Goal: Contribute content: Add original content to the website for others to see

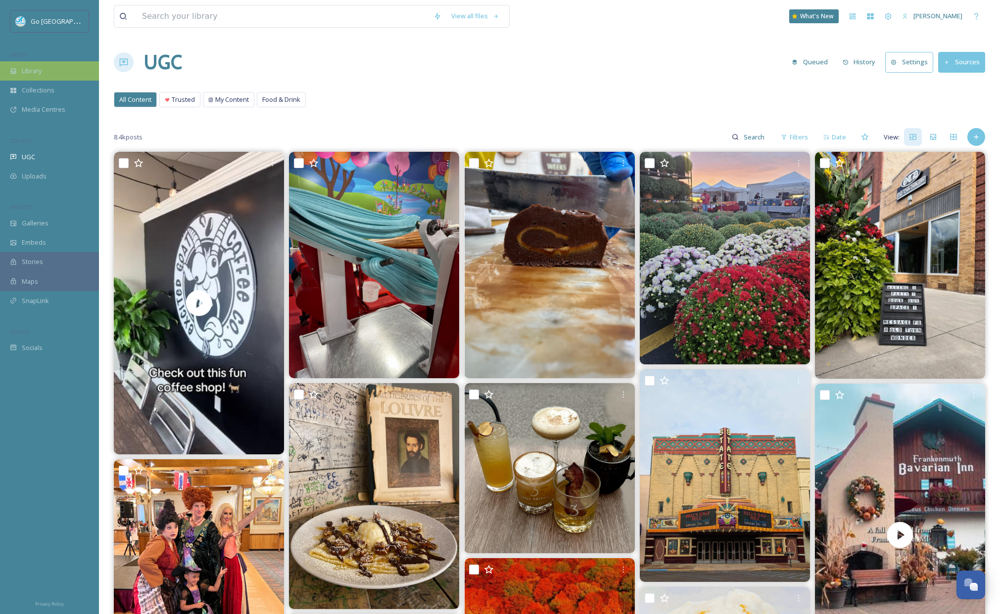
click at [55, 63] on div "Library" at bounding box center [49, 70] width 99 height 19
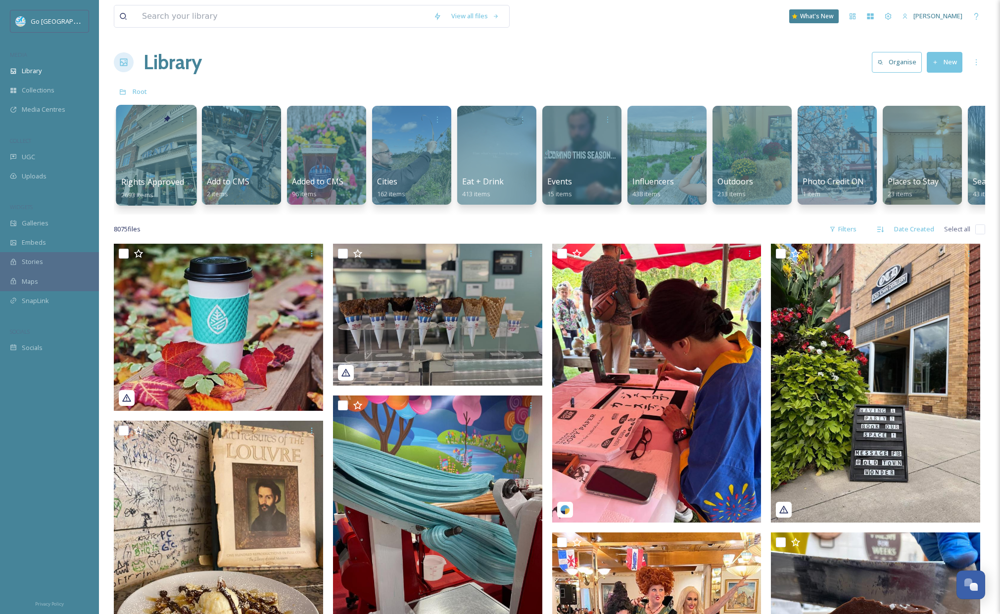
click at [167, 160] on div at bounding box center [156, 155] width 81 height 101
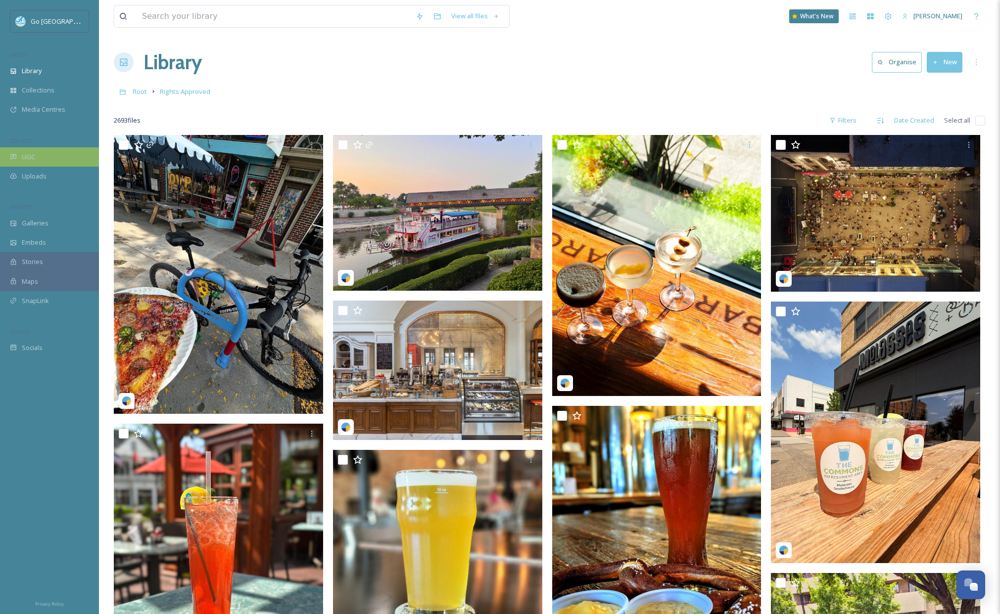
click at [26, 156] on span "UGC" at bounding box center [28, 156] width 13 height 9
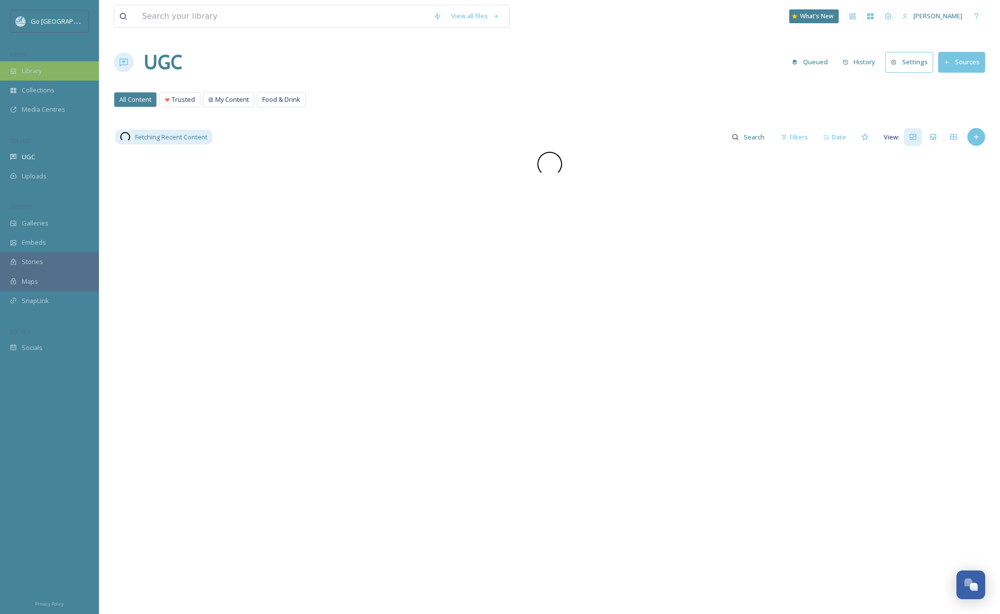
click at [24, 63] on div "Library" at bounding box center [49, 70] width 99 height 19
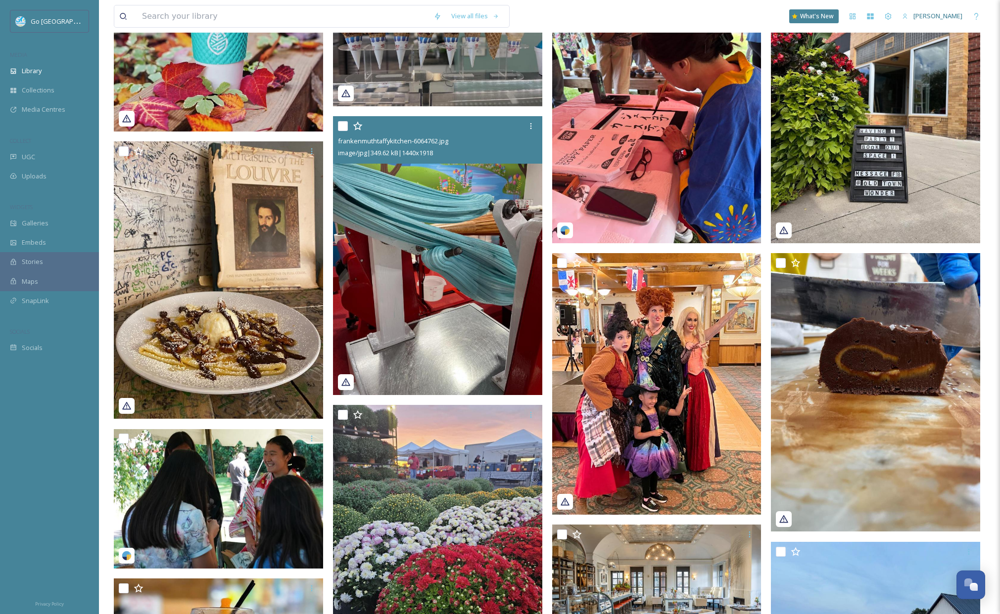
scroll to position [611, 0]
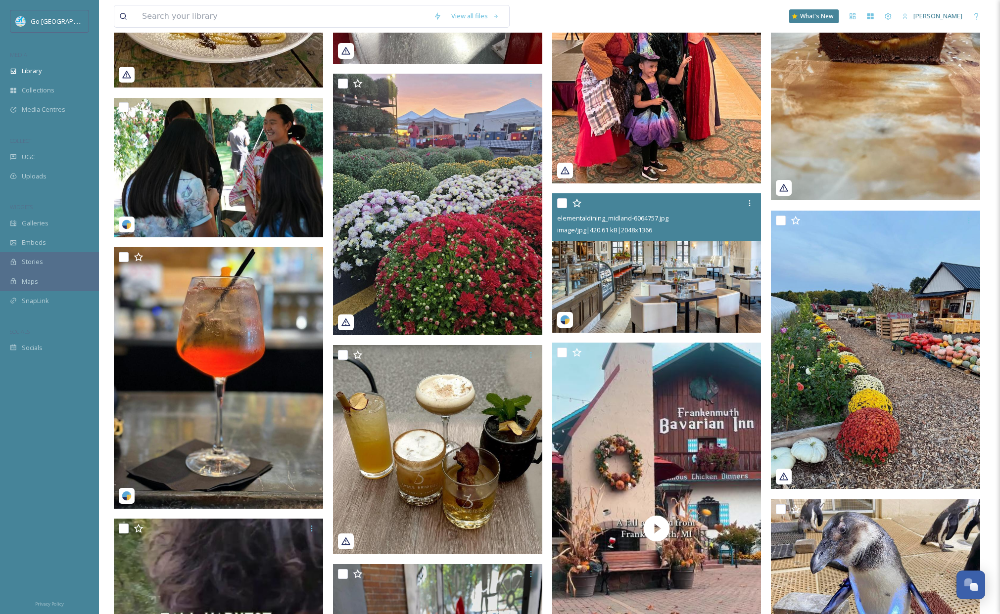
click at [561, 208] on input "checkbox" at bounding box center [562, 203] width 10 height 10
checkbox input "true"
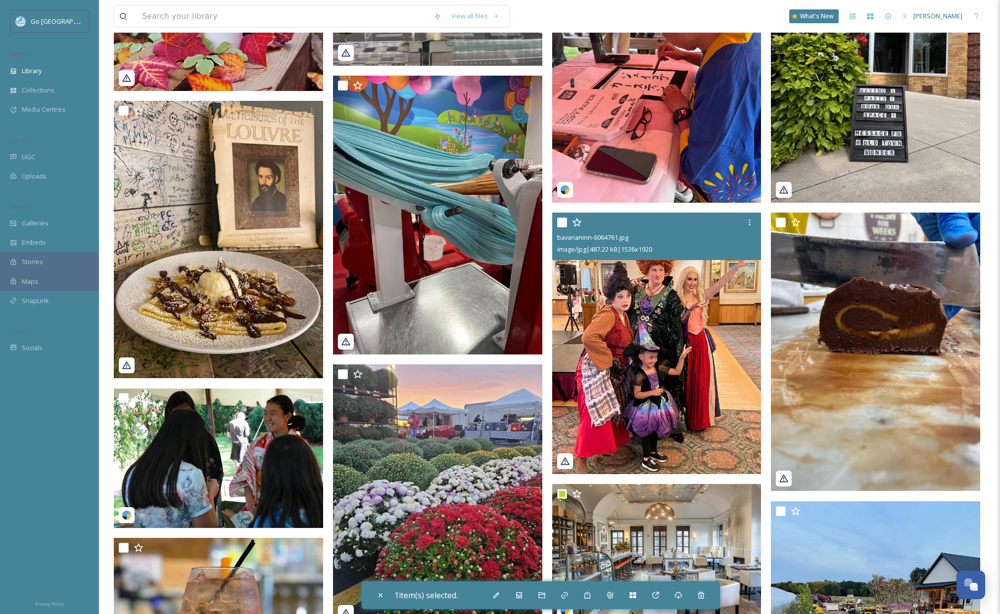
scroll to position [46, 0]
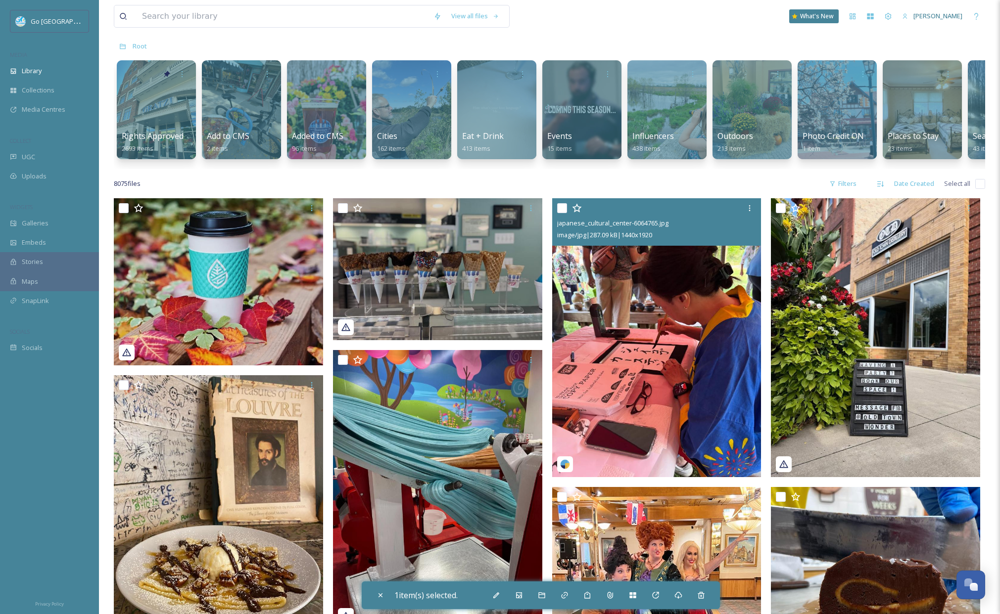
click at [563, 213] on input "checkbox" at bounding box center [562, 208] width 10 height 10
checkbox input "true"
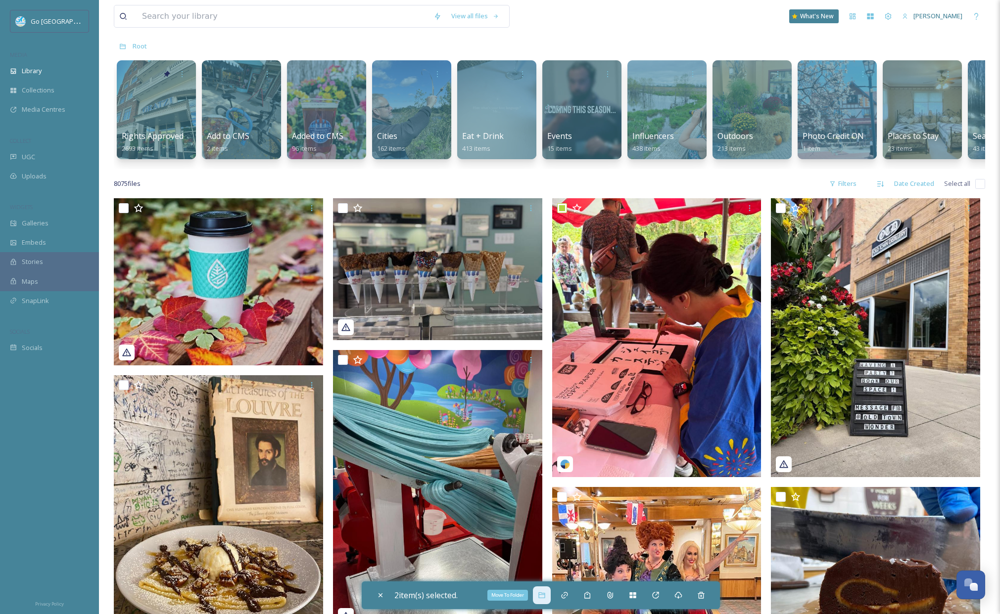
click at [545, 597] on icon at bounding box center [542, 596] width 8 height 8
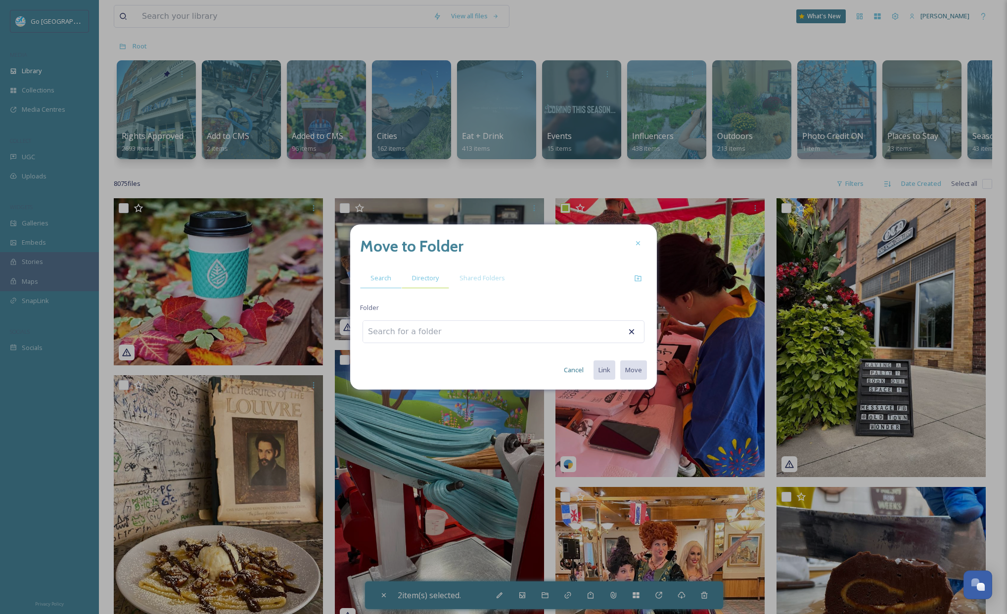
click at [427, 272] on div "Directory" at bounding box center [425, 278] width 47 height 20
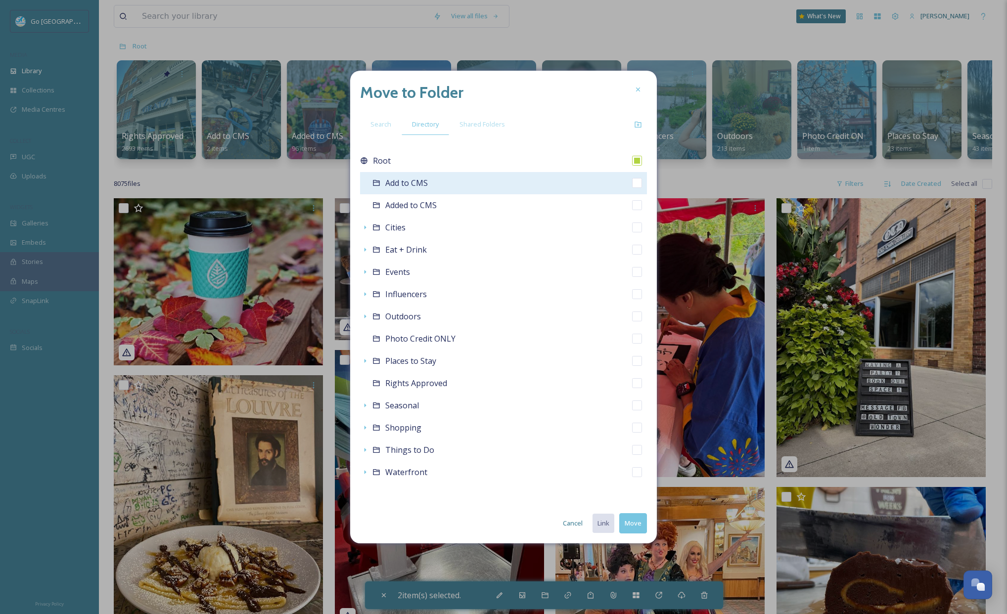
click at [637, 183] on input "checkbox" at bounding box center [637, 183] width 10 height 10
checkbox input "true"
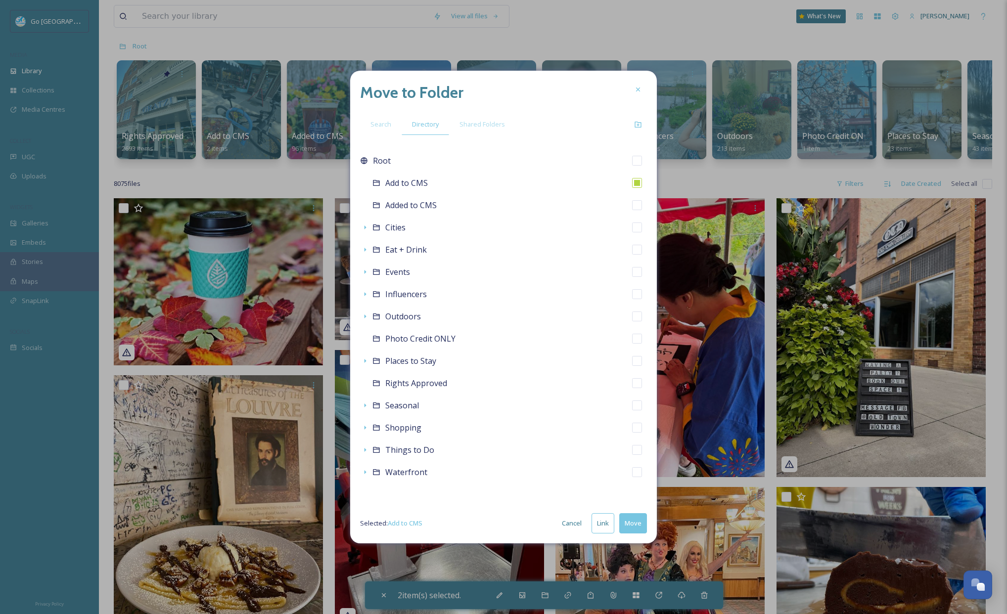
click at [608, 529] on button "Link" at bounding box center [603, 524] width 23 height 20
checkbox input "true"
checkbox input "false"
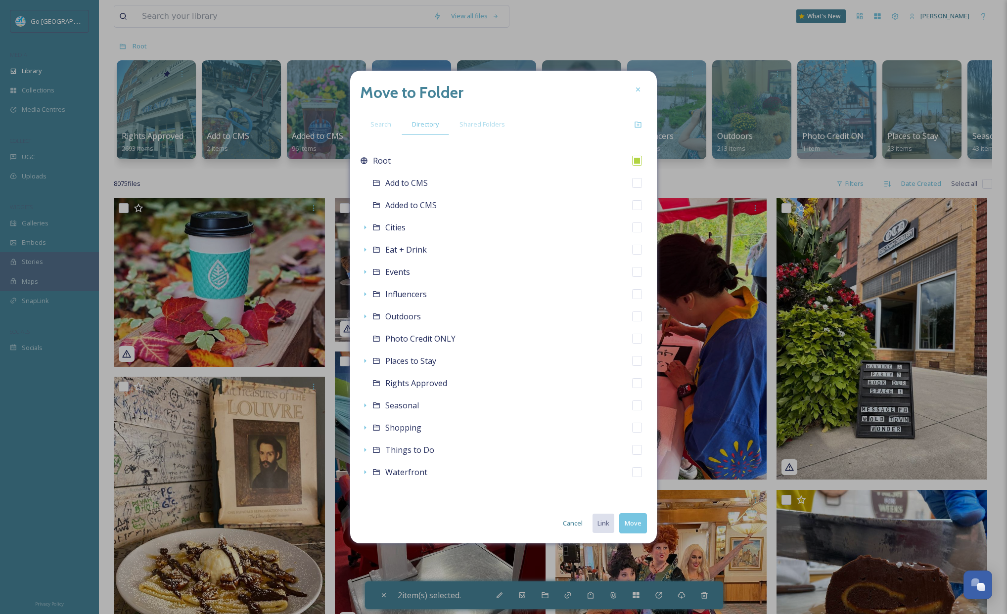
click at [573, 527] on button "Cancel" at bounding box center [573, 523] width 30 height 19
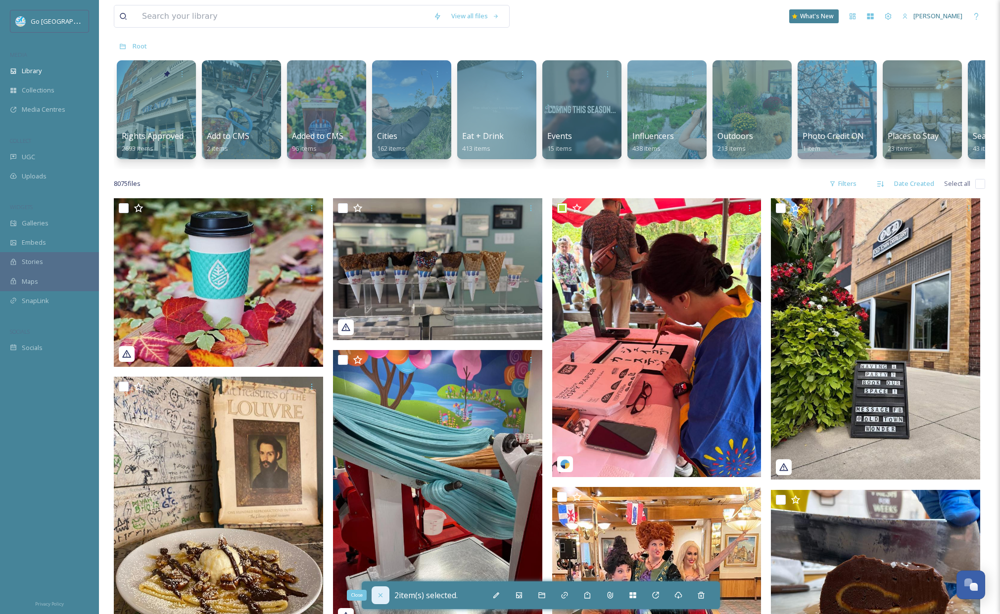
click at [382, 595] on icon at bounding box center [381, 596] width 8 height 8
checkbox input "false"
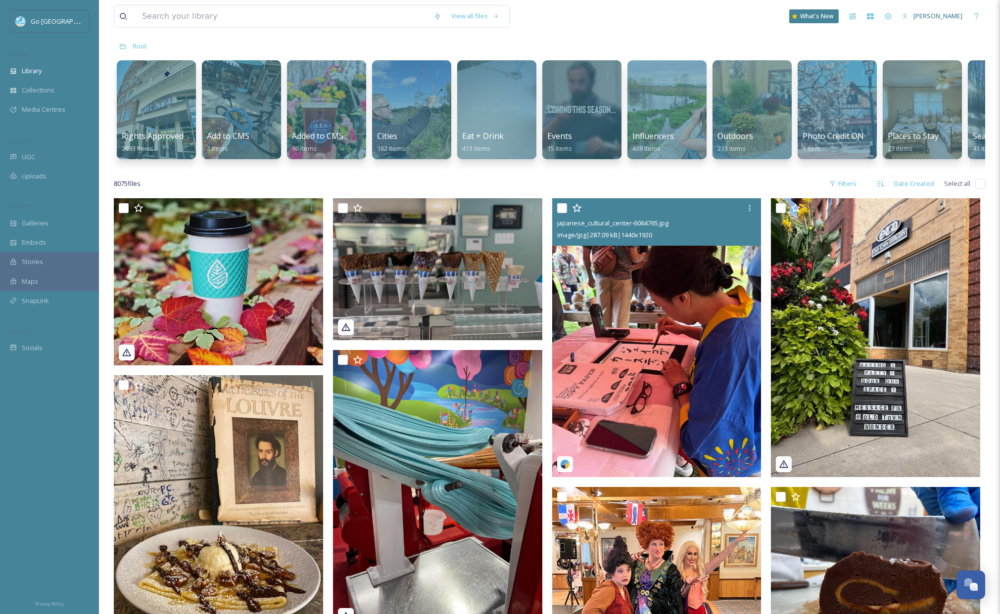
click at [561, 213] on input "checkbox" at bounding box center [562, 208] width 10 height 10
checkbox input "true"
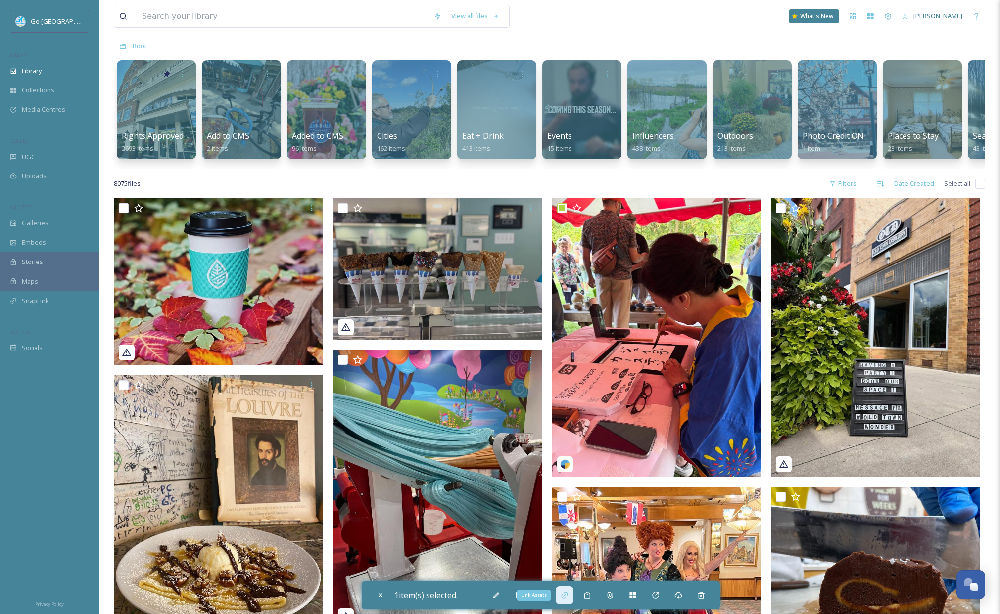
click at [569, 600] on div "Link Assets" at bounding box center [565, 596] width 18 height 18
click at [548, 597] on div "Move To Folder" at bounding box center [542, 596] width 18 height 18
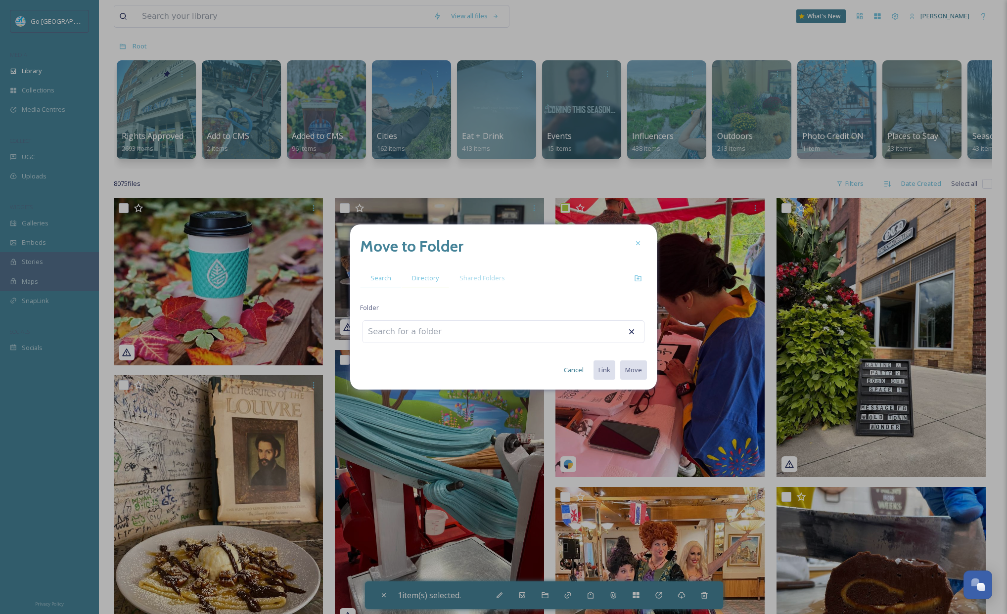
click at [427, 278] on span "Directory" at bounding box center [425, 278] width 27 height 9
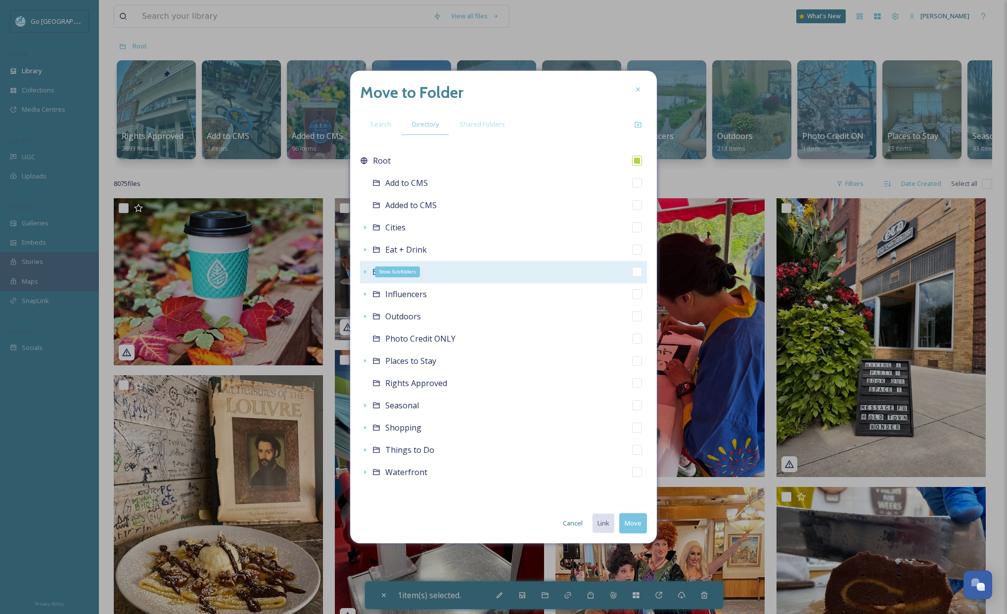
click at [366, 275] on icon at bounding box center [365, 272] width 8 height 8
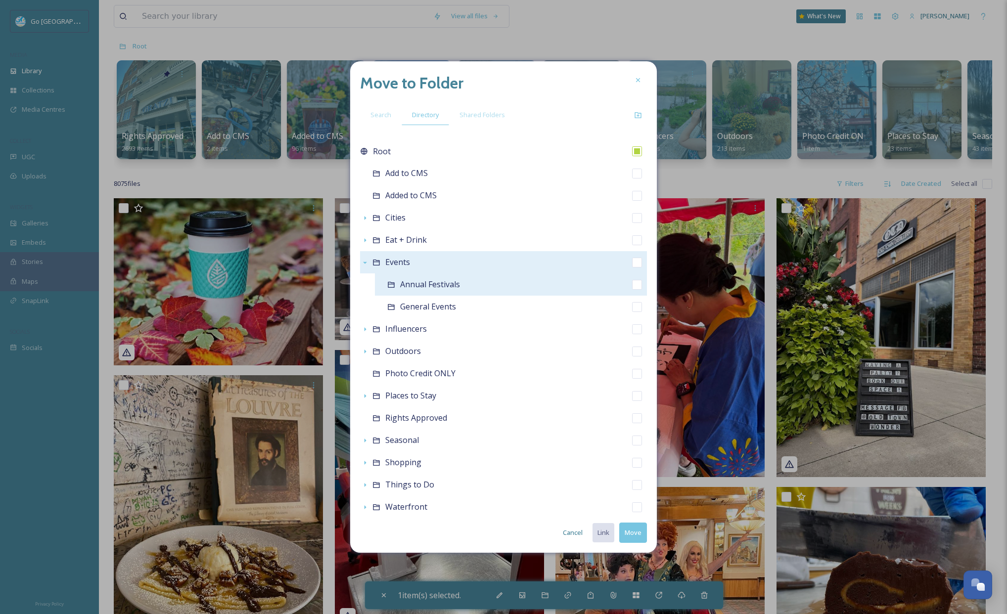
click at [632, 283] on input "checkbox" at bounding box center [637, 285] width 10 height 10
checkbox input "true"
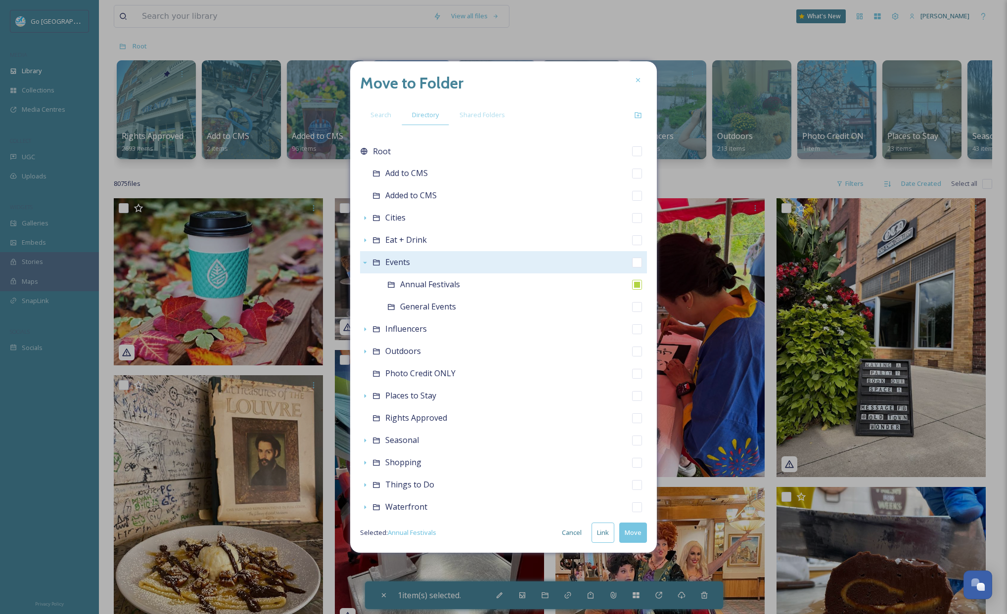
click at [603, 537] on button "Link" at bounding box center [603, 533] width 23 height 20
checkbox input "true"
checkbox input "false"
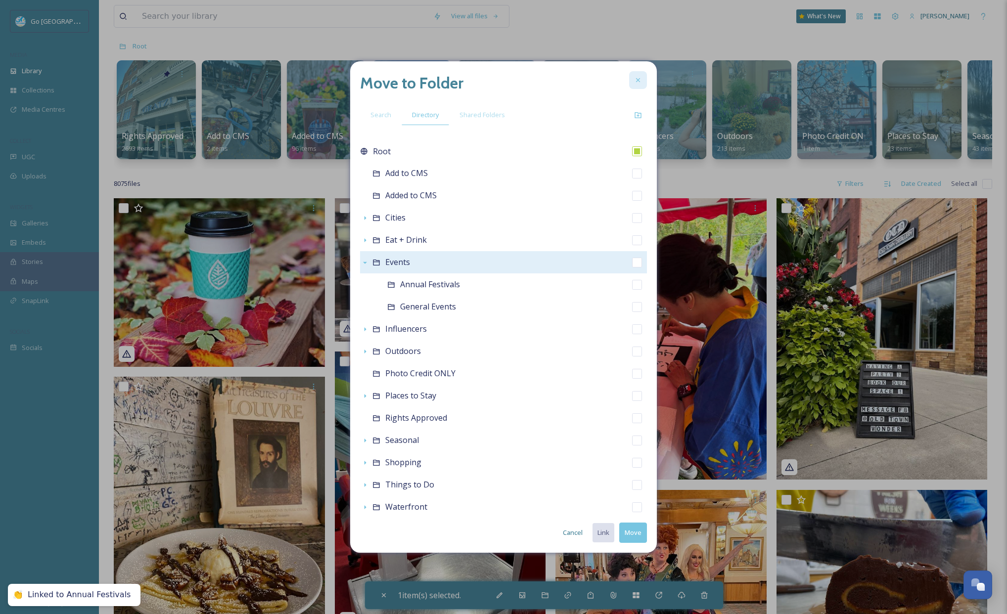
click at [641, 78] on icon at bounding box center [638, 80] width 8 height 8
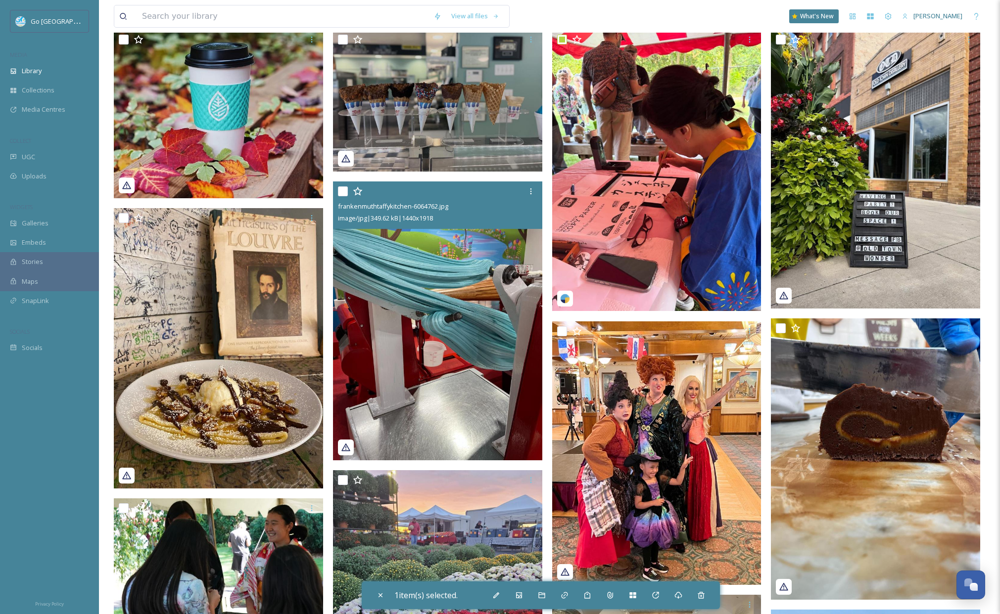
scroll to position [364, 0]
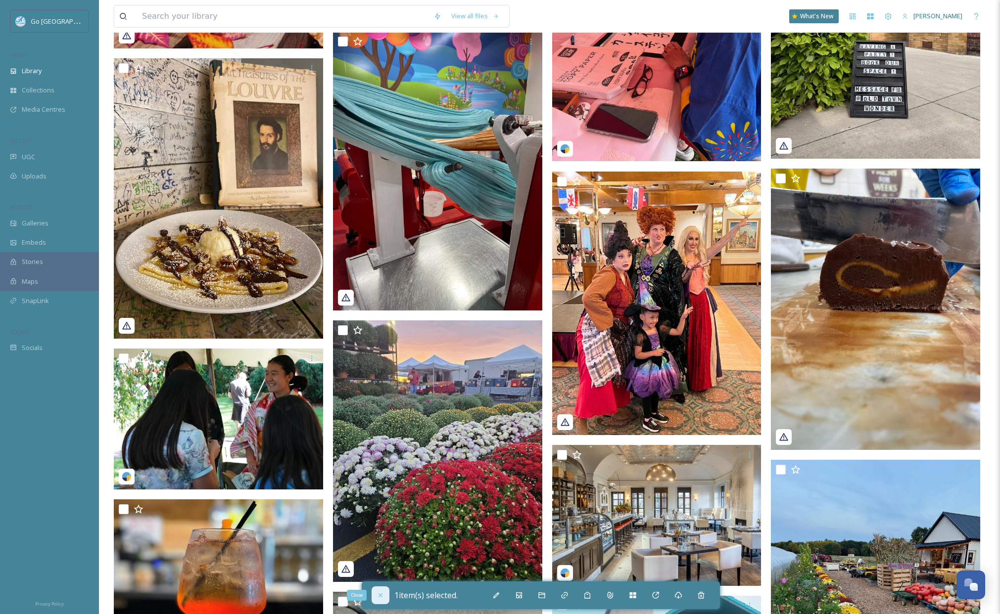
click at [377, 592] on icon at bounding box center [381, 596] width 8 height 8
checkbox input "false"
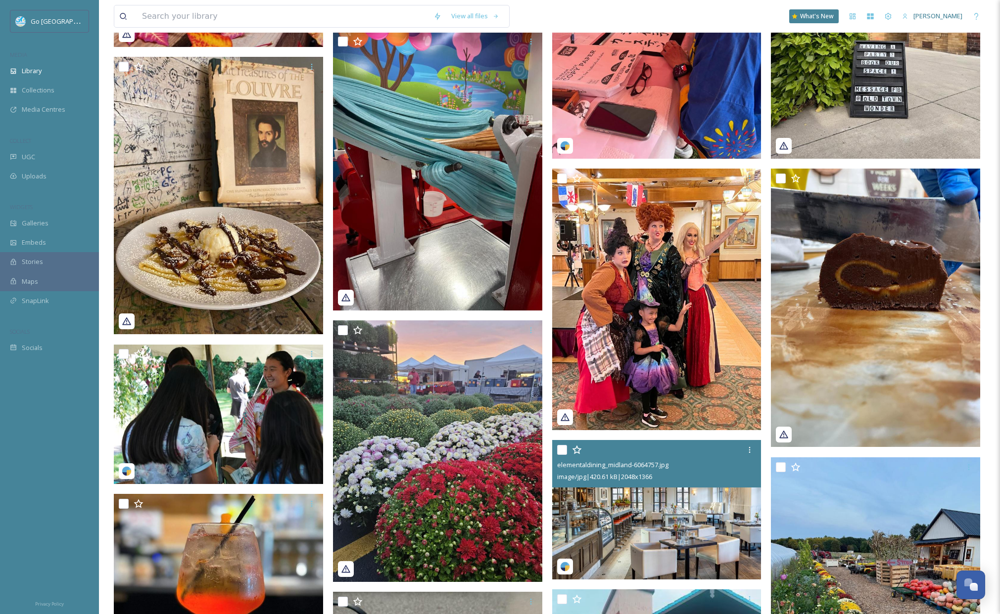
click at [563, 454] on input "checkbox" at bounding box center [562, 450] width 10 height 10
checkbox input "true"
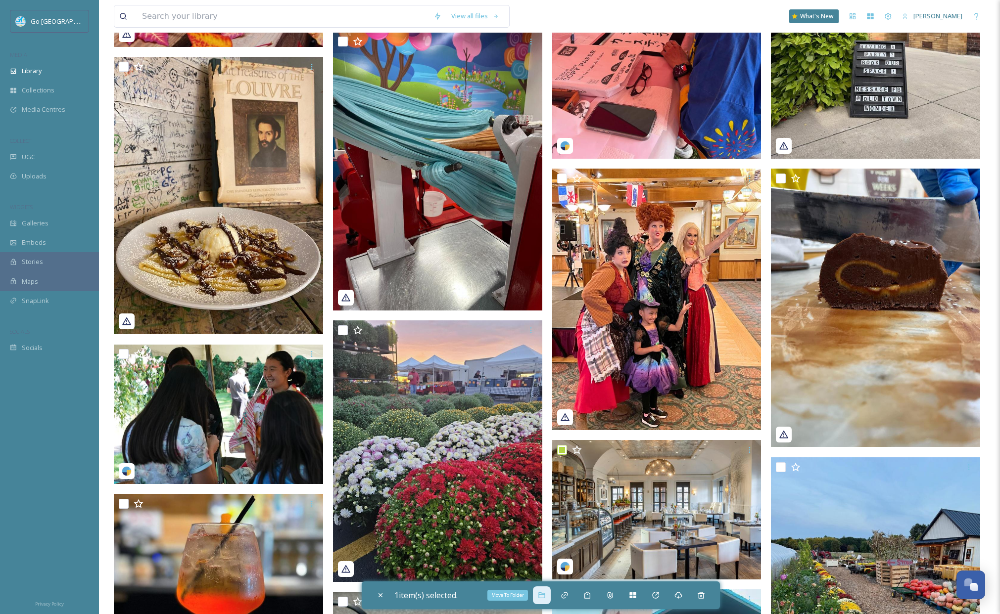
click at [542, 596] on icon at bounding box center [542, 596] width 8 height 8
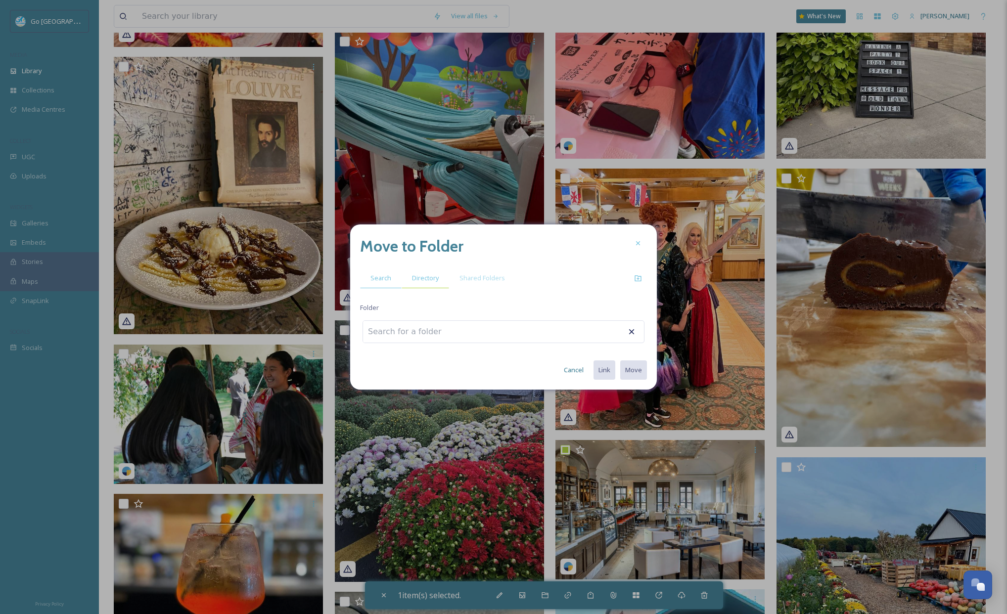
click at [439, 272] on div "Directory" at bounding box center [425, 278] width 47 height 20
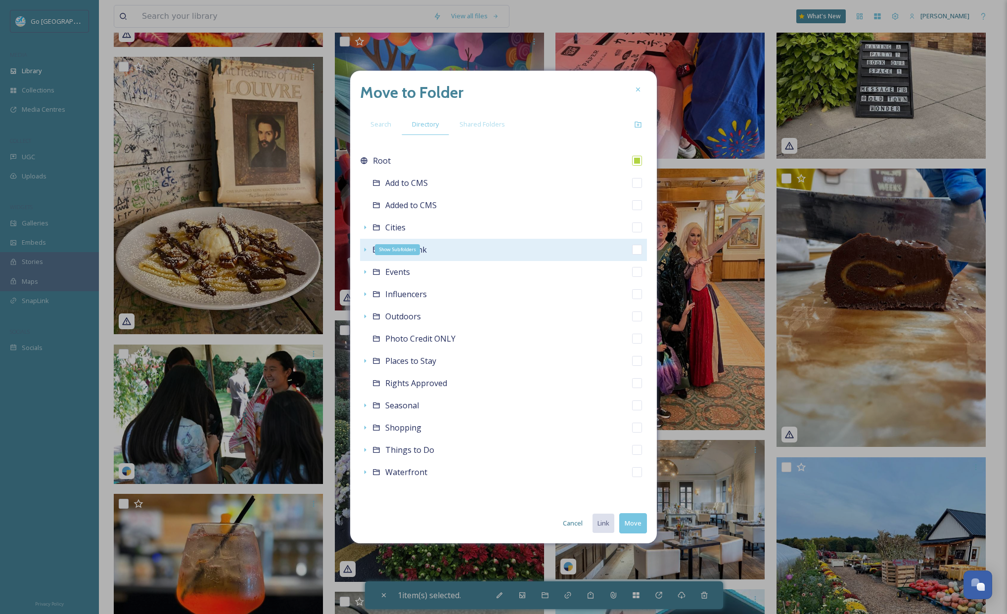
click at [364, 249] on icon at bounding box center [365, 250] width 8 height 8
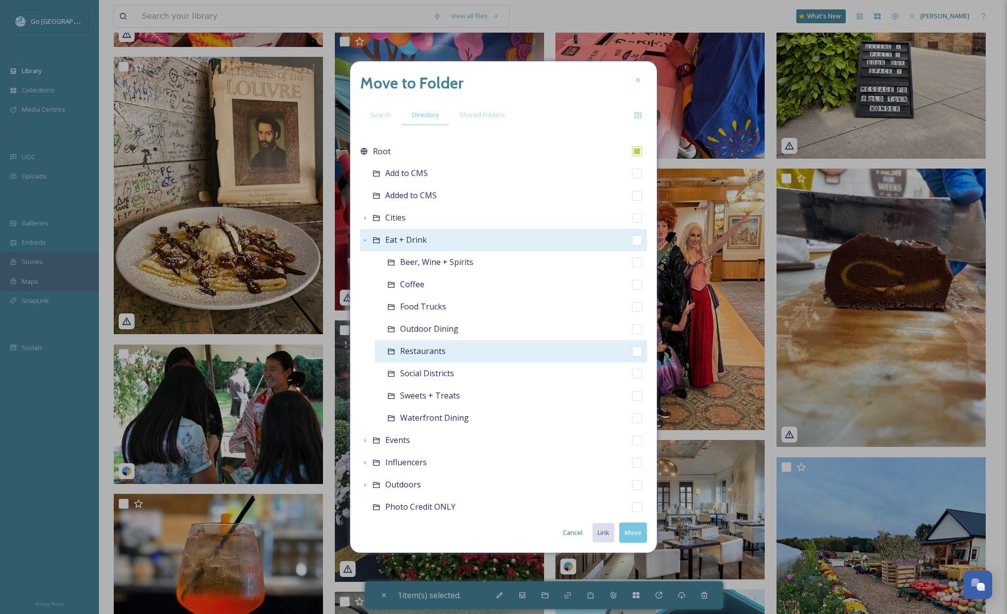
click at [633, 352] on input "checkbox" at bounding box center [637, 352] width 10 height 10
checkbox input "true"
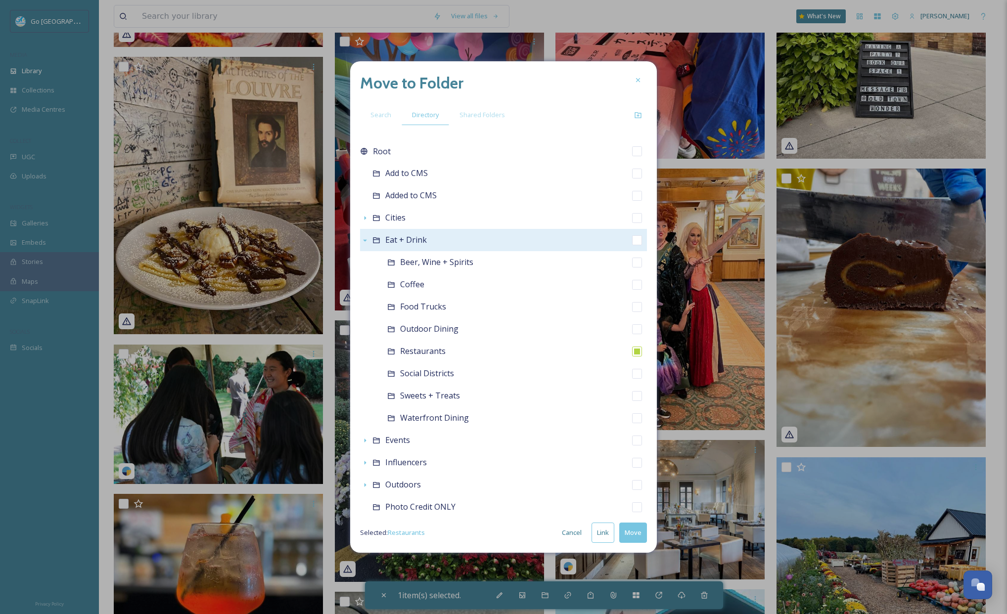
click at [605, 540] on button "Link" at bounding box center [603, 533] width 23 height 20
checkbox input "true"
checkbox input "false"
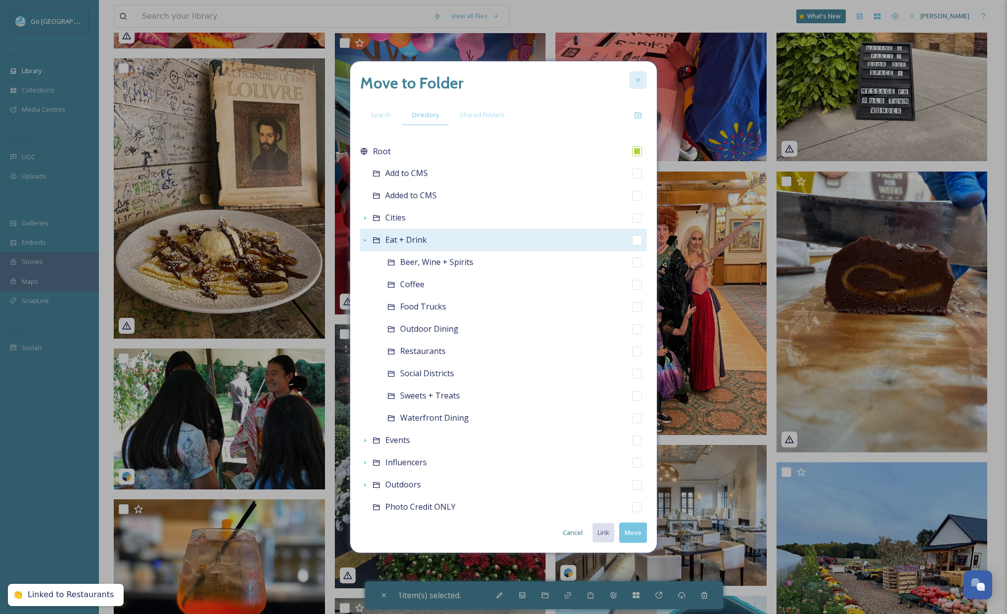
drag, startPoint x: 656, startPoint y: 89, endPoint x: 646, endPoint y: 87, distance: 10.7
click at [656, 89] on div "Move to Folder Search Directory Shared Folders Root Add to CMS Added to CMS Cit…" at bounding box center [503, 307] width 307 height 492
click at [645, 83] on div at bounding box center [638, 80] width 18 height 18
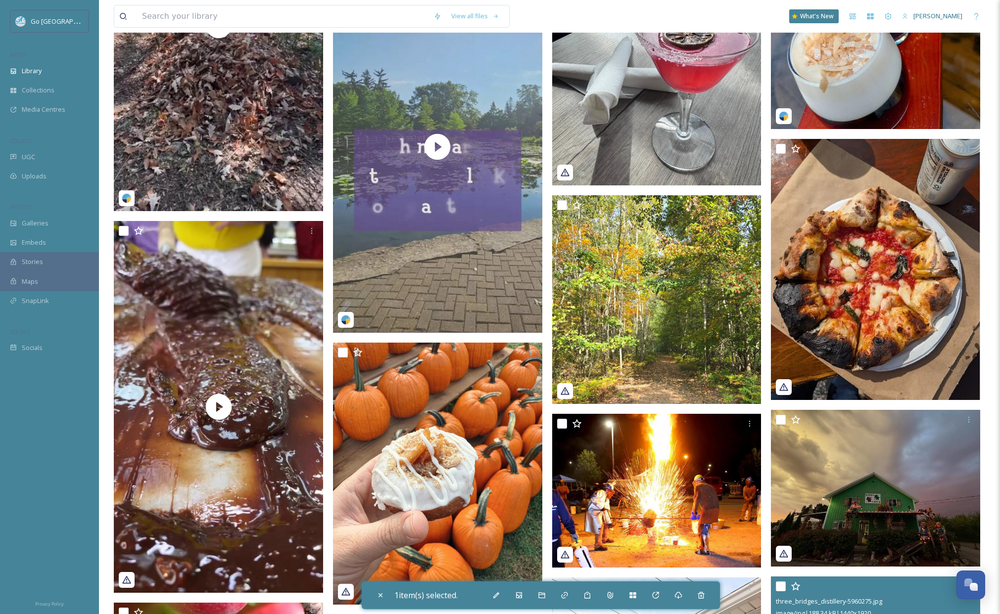
scroll to position [2117, 0]
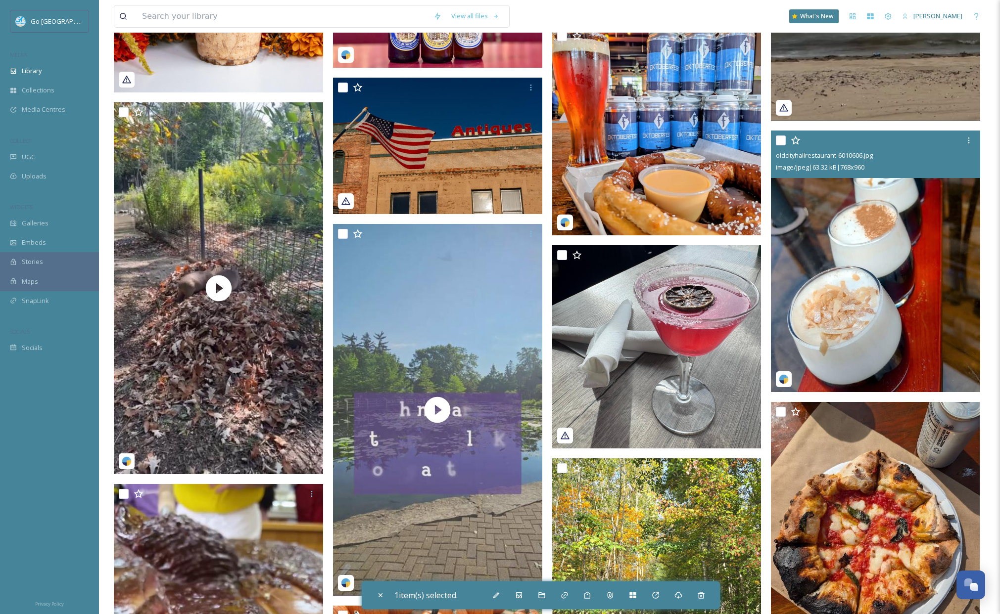
click at [781, 145] on input "checkbox" at bounding box center [781, 141] width 10 height 10
checkbox input "true"
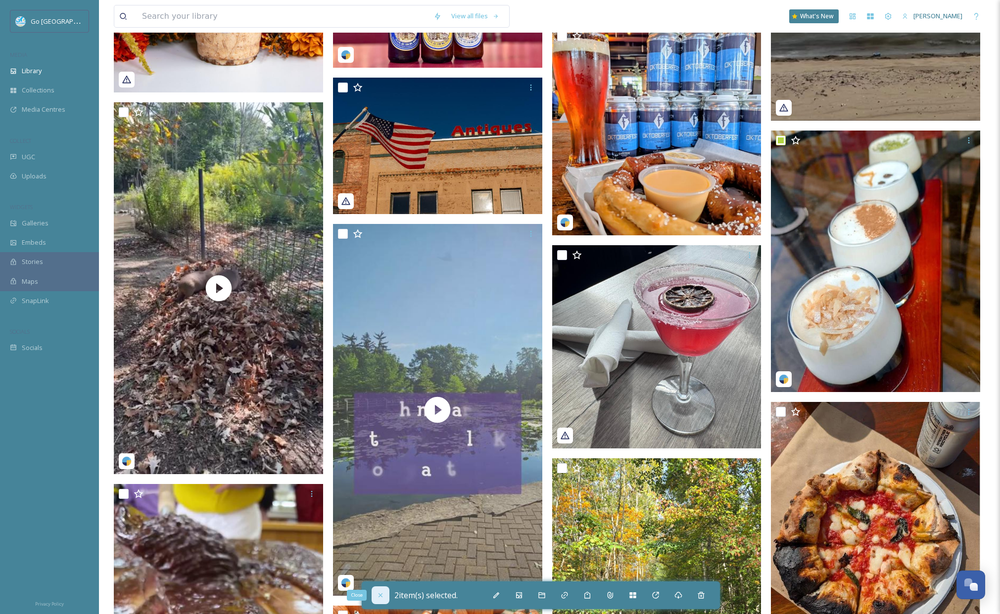
click at [381, 595] on icon at bounding box center [381, 596] width 8 height 8
checkbox input "false"
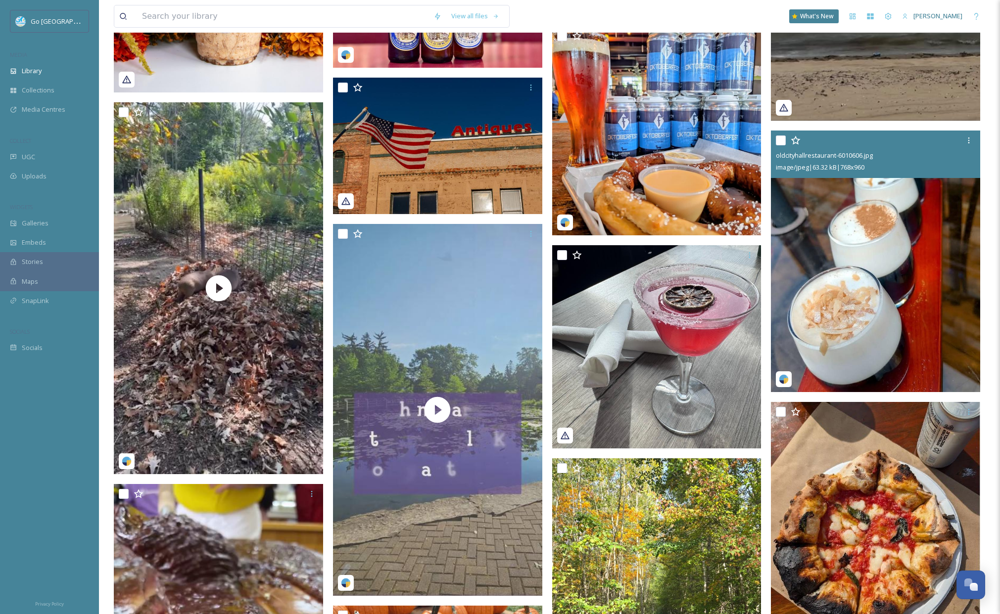
click at [784, 145] on input "checkbox" at bounding box center [781, 141] width 10 height 10
checkbox input "true"
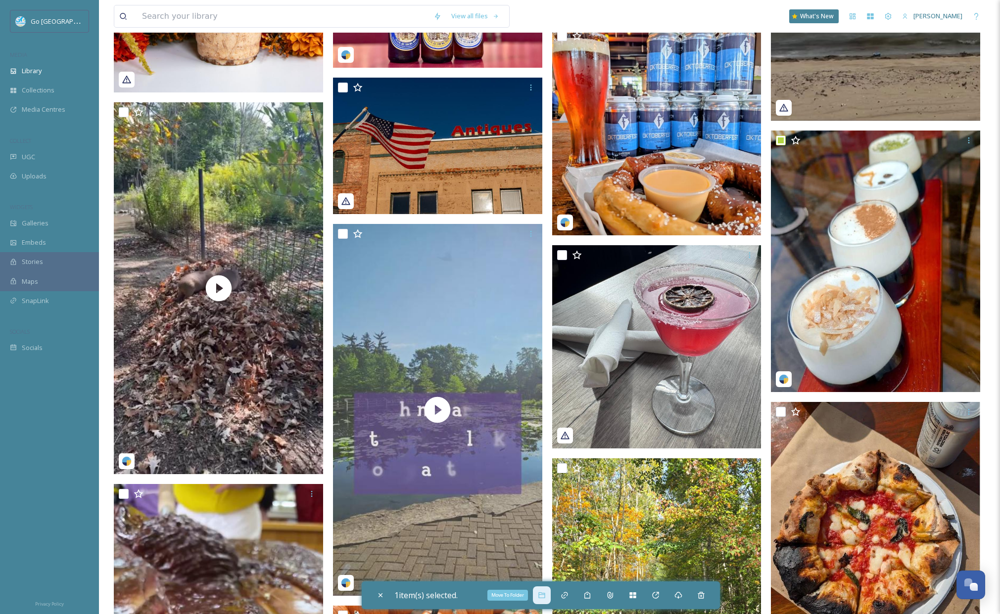
click at [551, 592] on div "Move To Folder" at bounding box center [542, 596] width 18 height 18
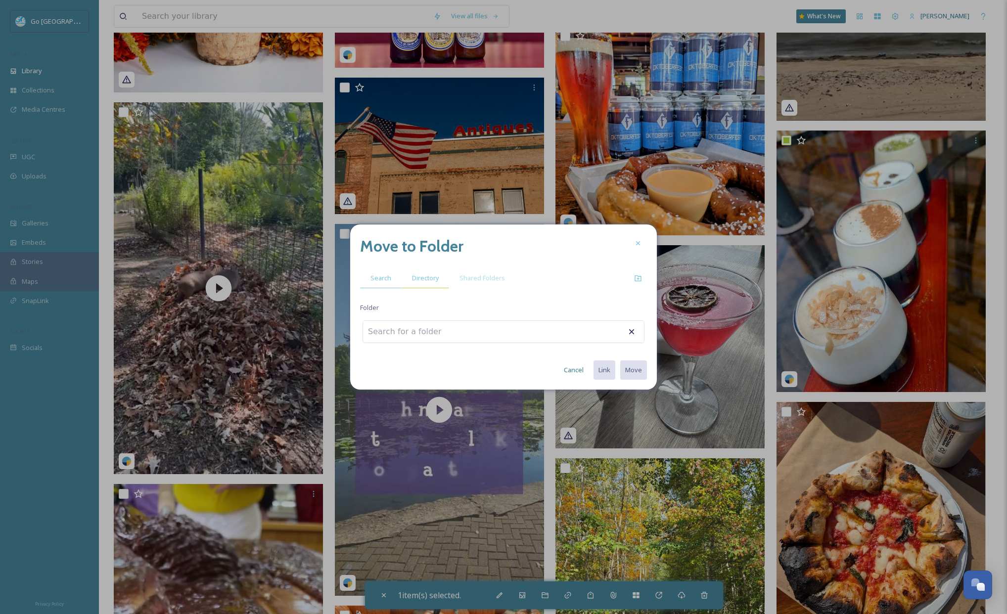
click at [435, 279] on span "Directory" at bounding box center [425, 278] width 27 height 9
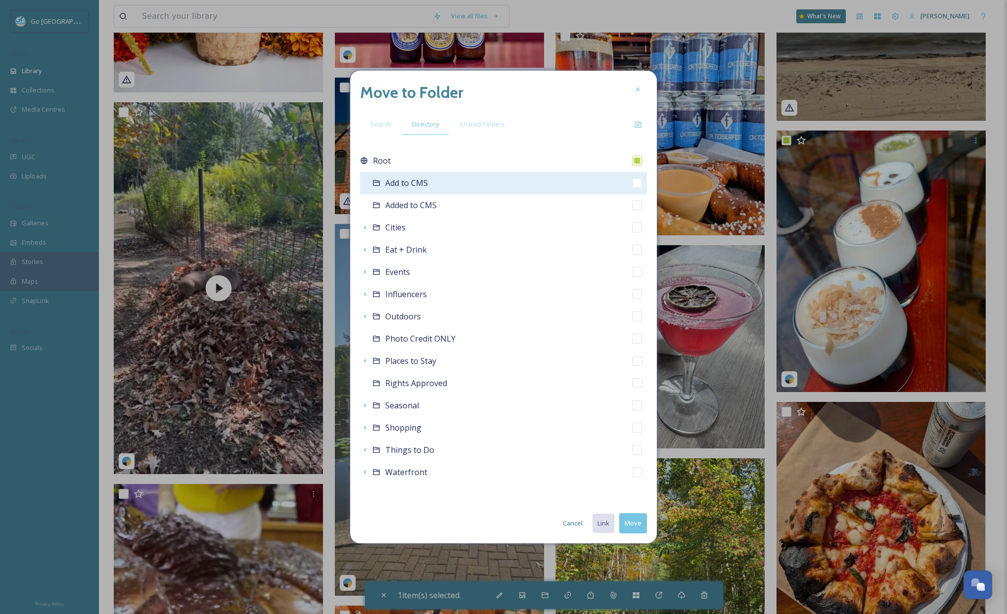
click at [641, 184] on input "checkbox" at bounding box center [637, 183] width 10 height 10
checkbox input "true"
checkbox input "false"
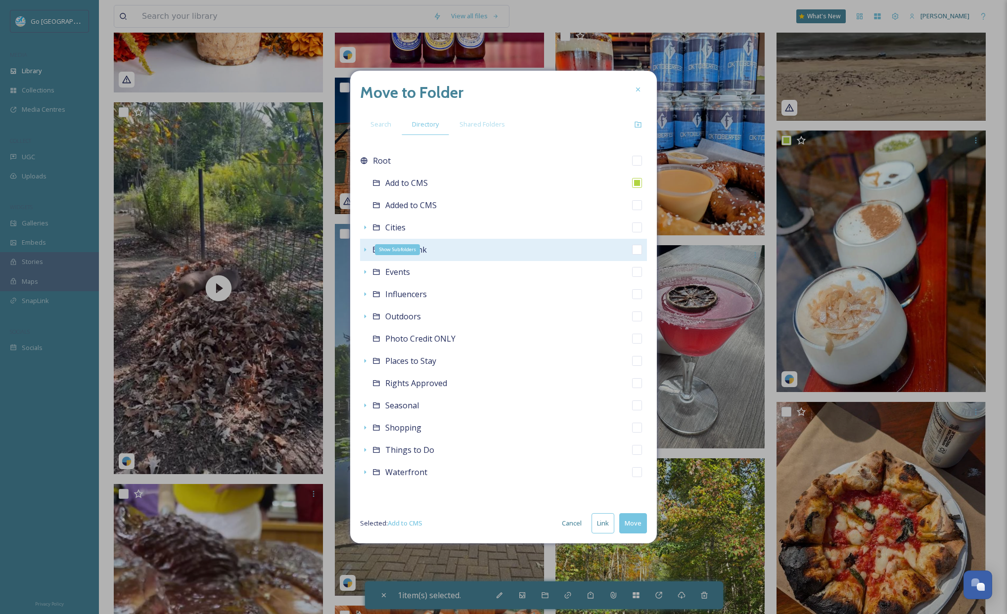
click at [363, 246] on icon at bounding box center [365, 250] width 8 height 8
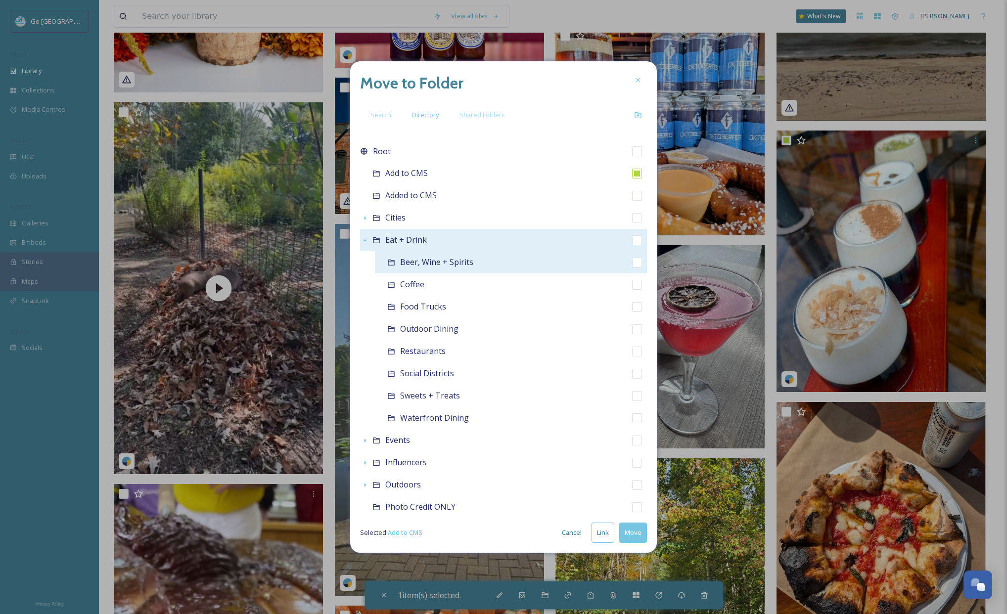
click at [632, 263] on input "checkbox" at bounding box center [637, 263] width 10 height 10
checkbox input "true"
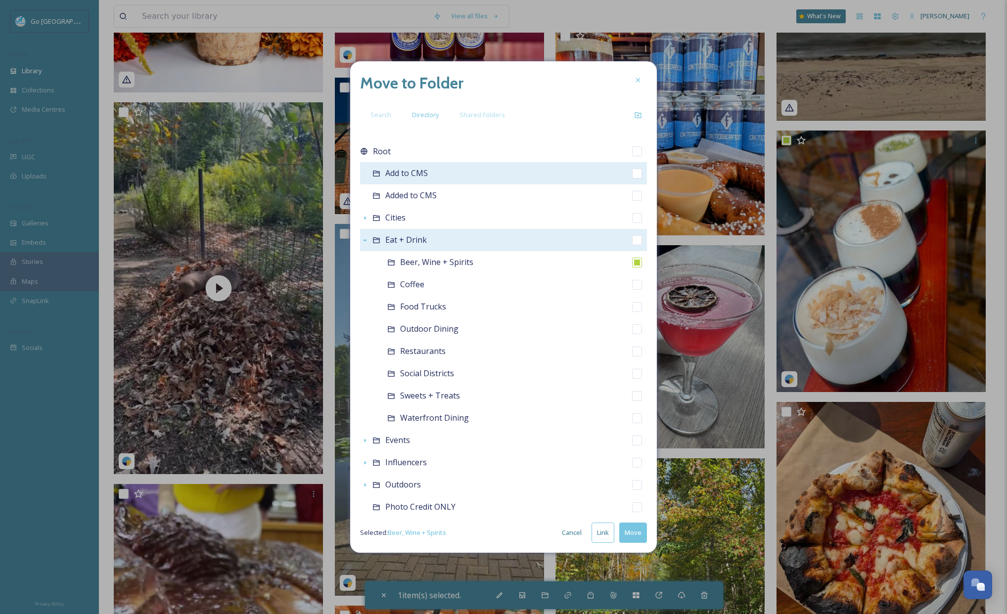
click at [632, 171] on input "checkbox" at bounding box center [637, 174] width 10 height 10
checkbox input "true"
checkbox input "false"
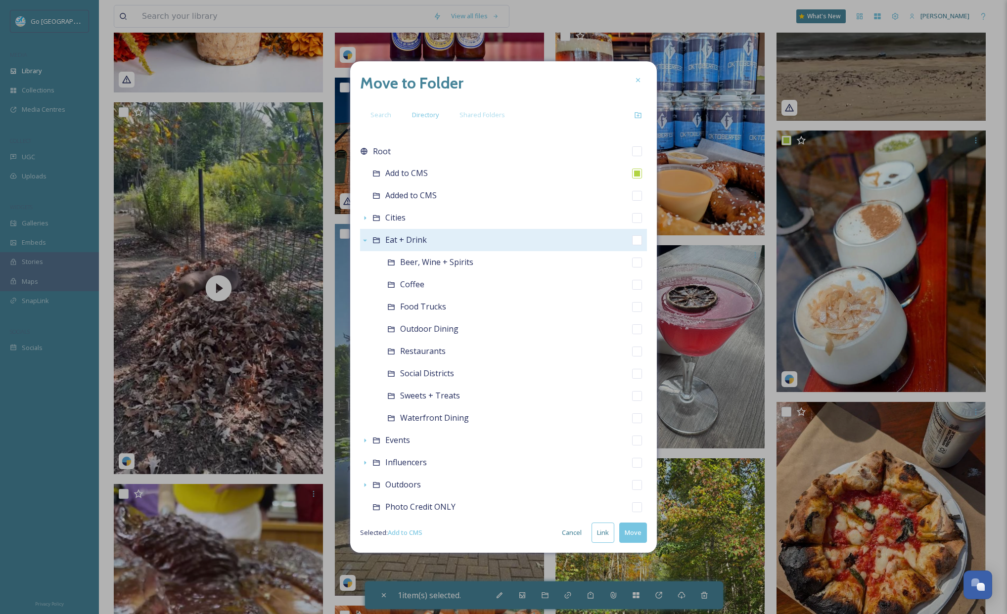
click at [635, 538] on button "Move" at bounding box center [633, 533] width 28 height 20
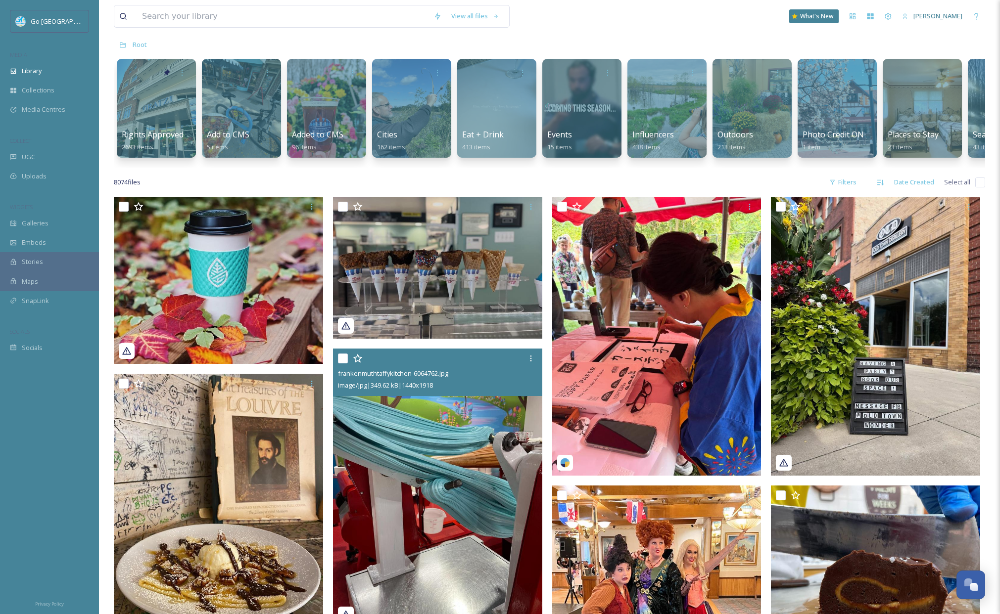
scroll to position [0, 0]
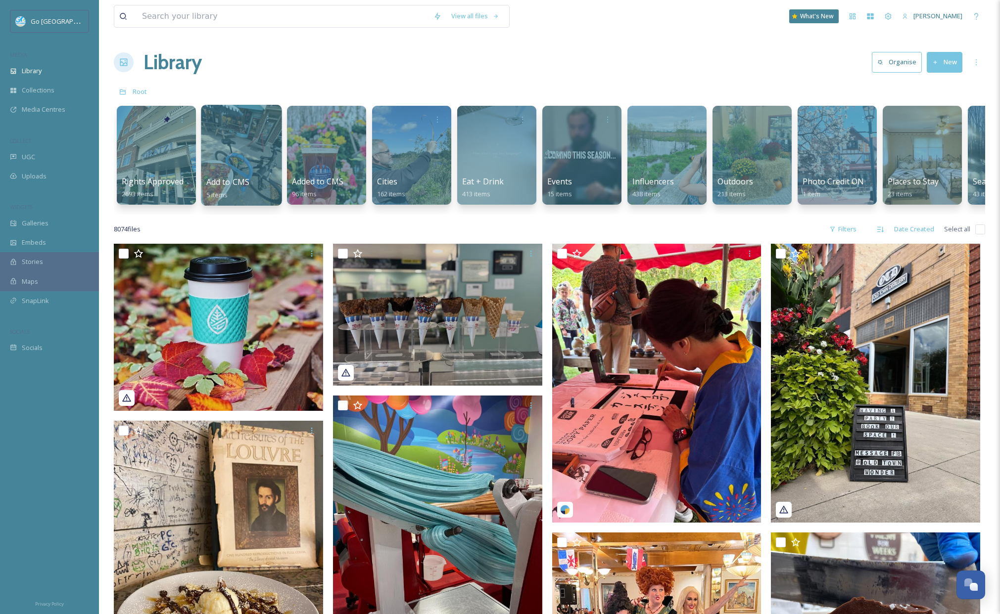
click at [260, 159] on div at bounding box center [241, 155] width 81 height 101
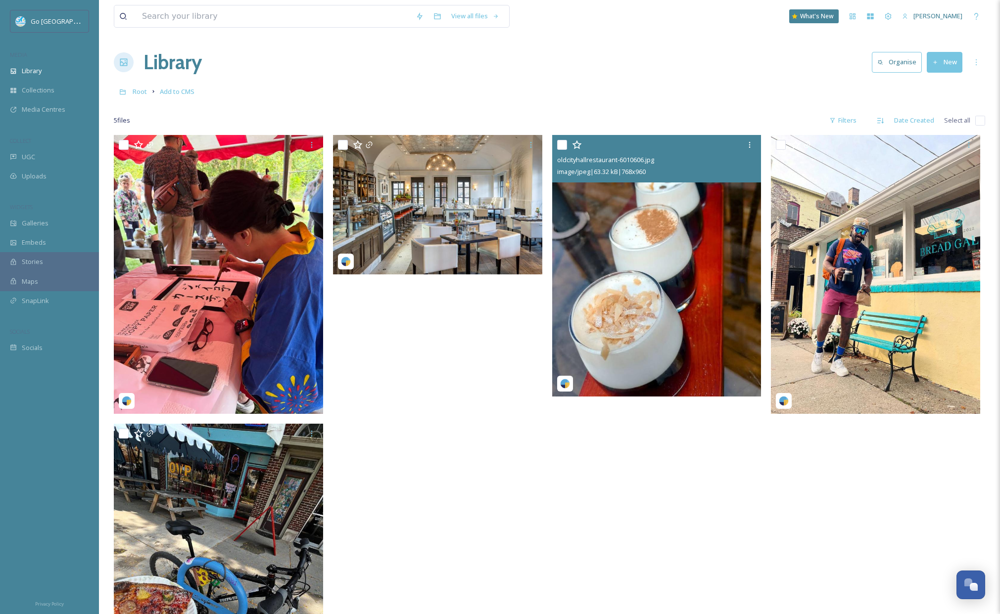
click at [554, 142] on div "oldcityhallrestaurant-6010606.jpg image/jpeg | 63.32 kB | 768 x 960" at bounding box center [656, 158] width 209 height 47
click at [559, 140] on input "checkbox" at bounding box center [562, 145] width 10 height 10
checkbox input "true"
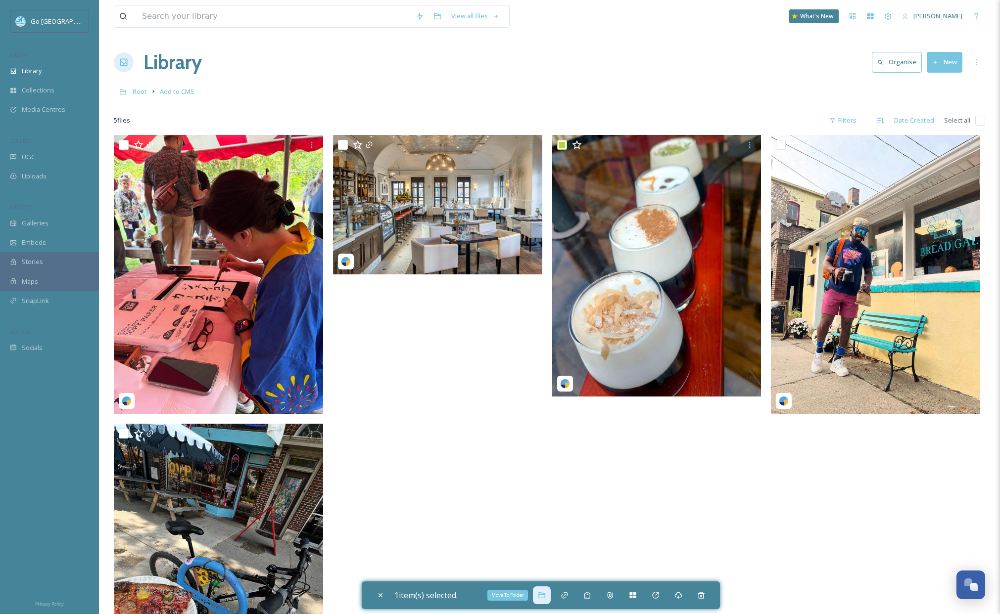
click at [542, 595] on icon at bounding box center [541, 596] width 6 height 6
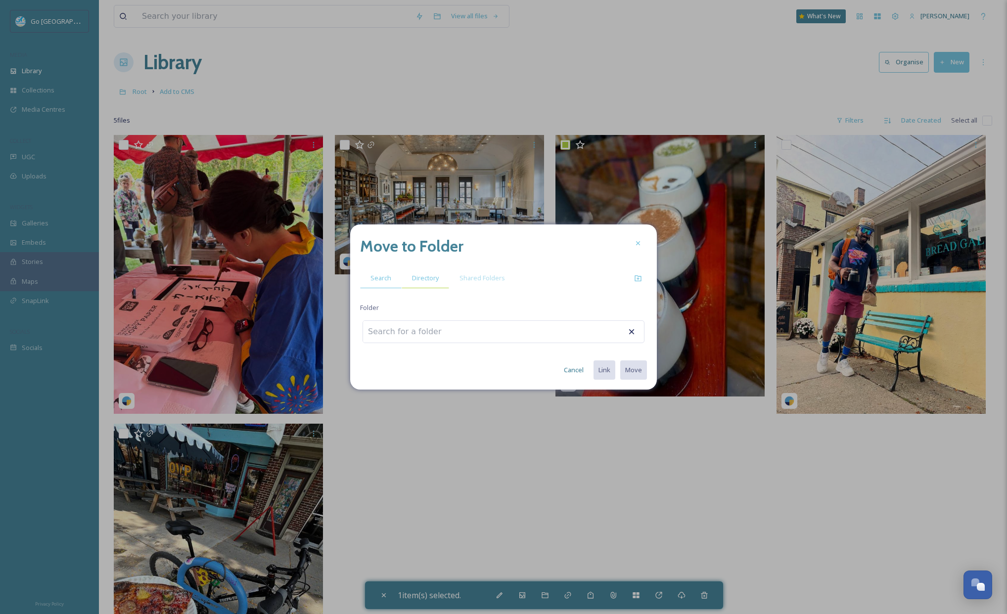
click at [422, 283] on div "Directory" at bounding box center [425, 278] width 47 height 20
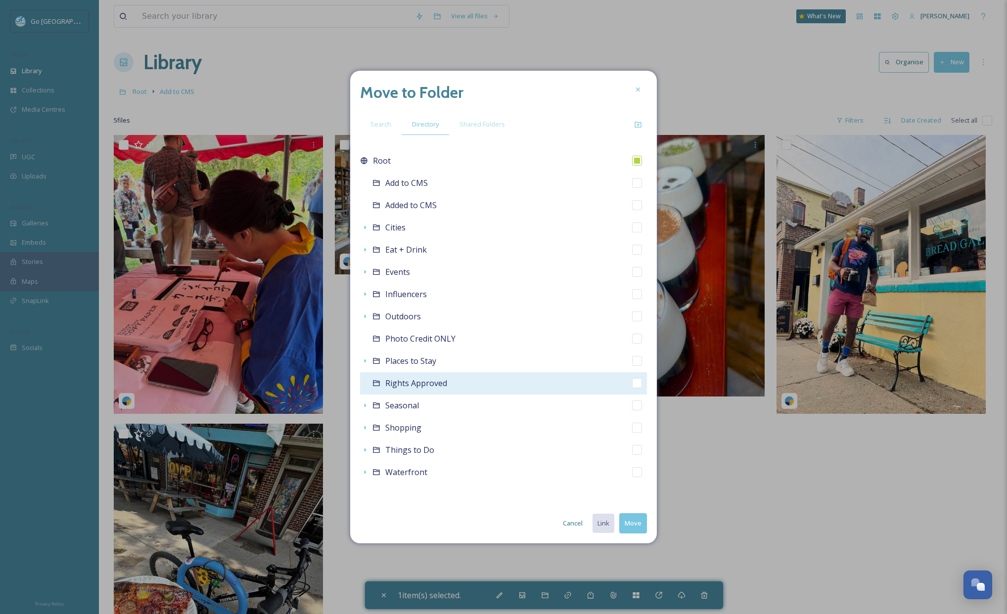
click at [636, 384] on input "checkbox" at bounding box center [637, 383] width 10 height 10
checkbox input "true"
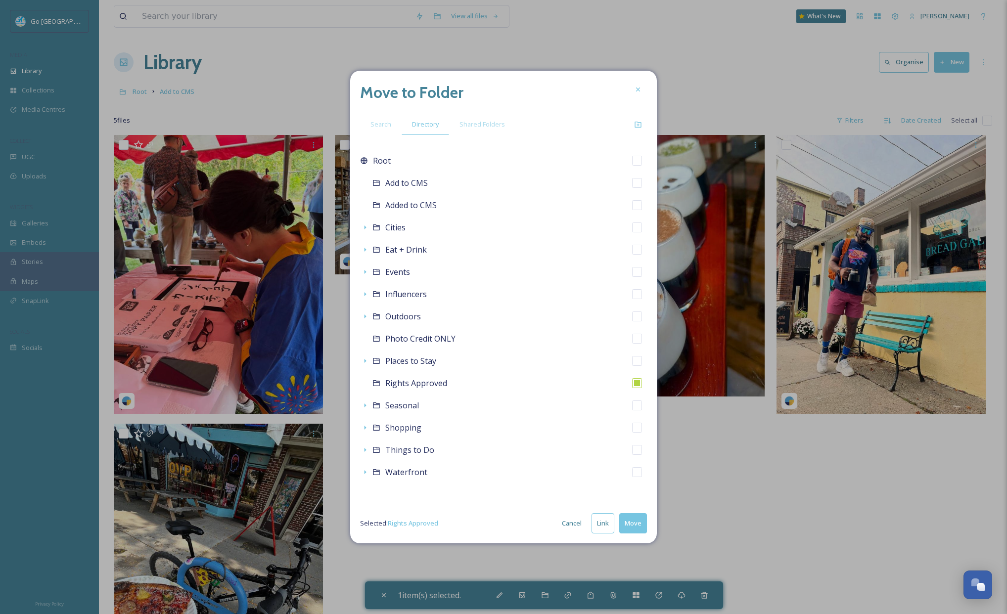
click at [606, 526] on button "Link" at bounding box center [603, 524] width 23 height 20
checkbox input "true"
checkbox input "false"
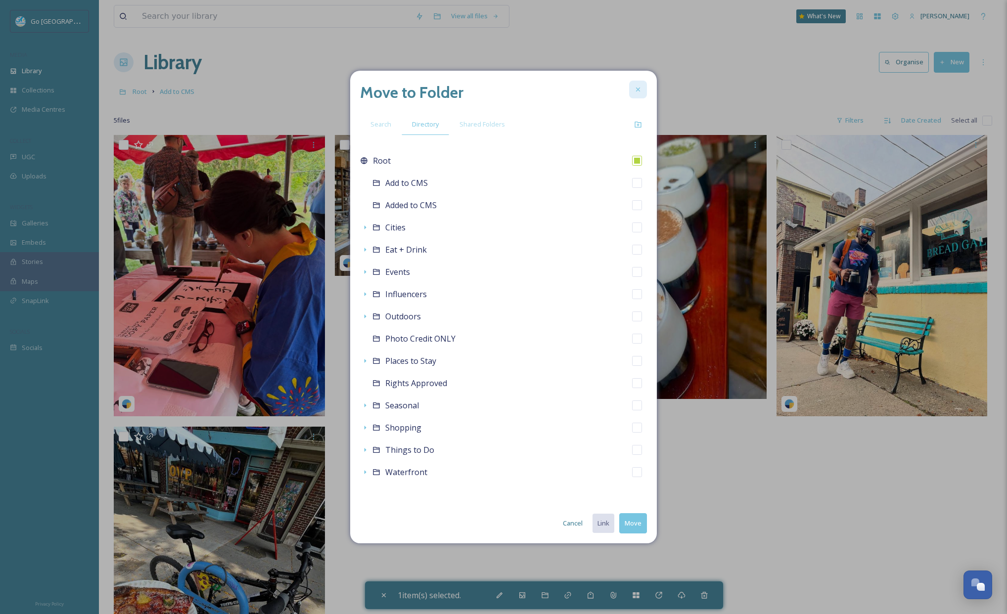
click at [640, 93] on icon at bounding box center [638, 90] width 8 height 8
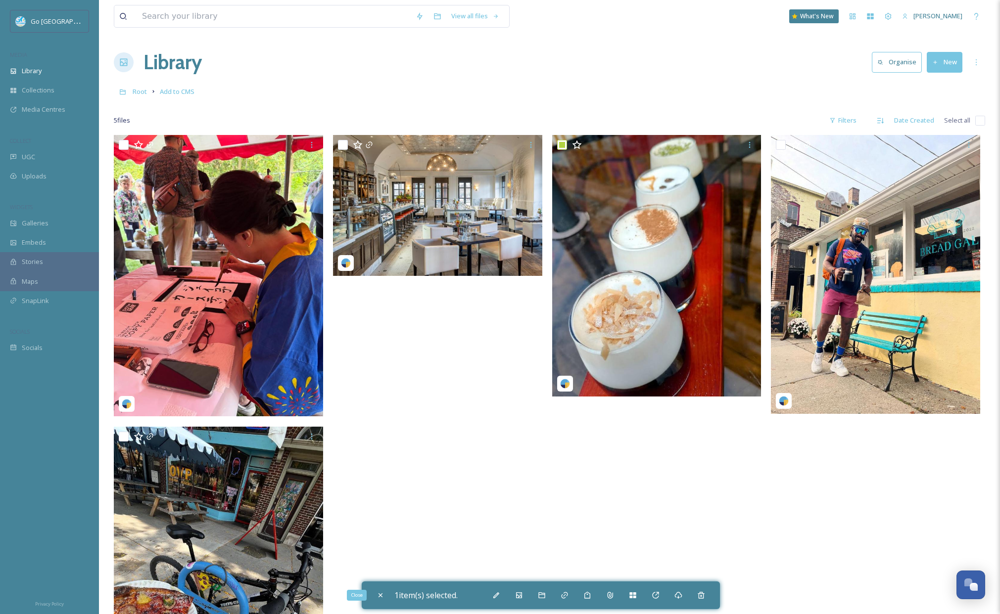
click at [375, 603] on div "Close" at bounding box center [381, 596] width 18 height 18
checkbox input "false"
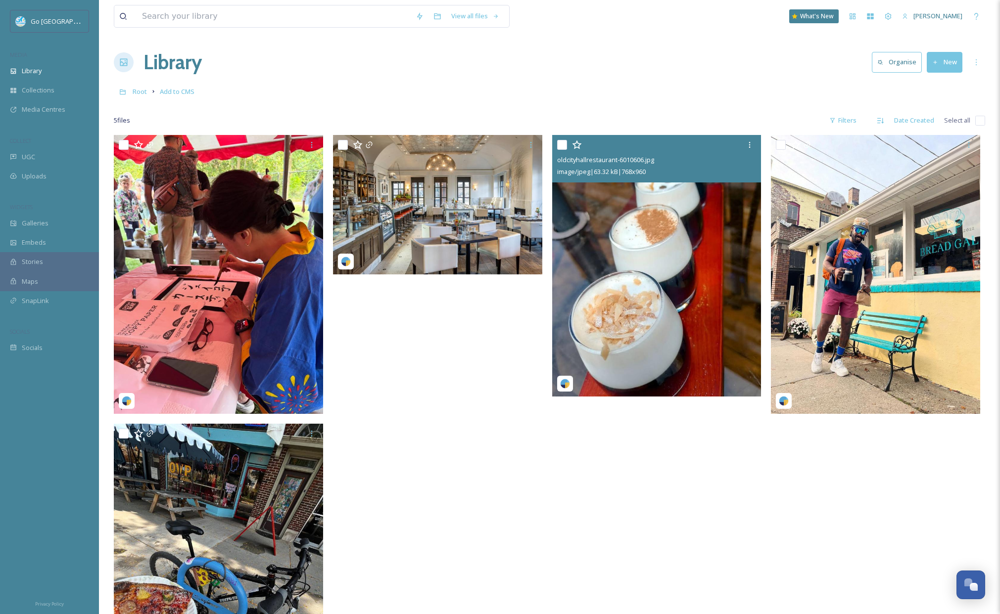
click at [684, 242] on img at bounding box center [656, 266] width 209 height 262
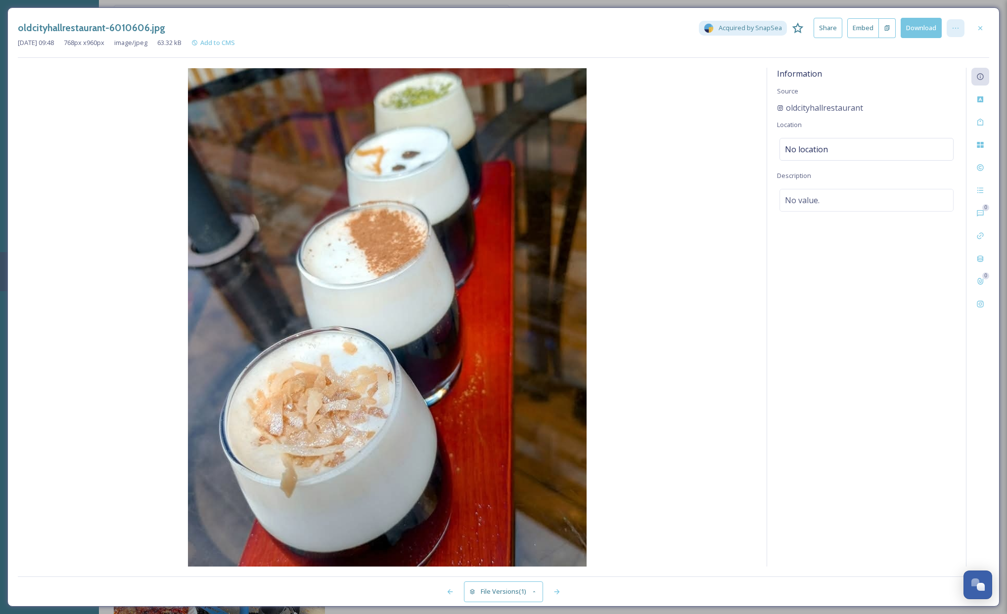
click at [962, 27] on div at bounding box center [956, 28] width 18 height 18
click at [897, 100] on div "View Original" at bounding box center [908, 98] width 118 height 19
click at [981, 24] on icon at bounding box center [981, 28] width 8 height 8
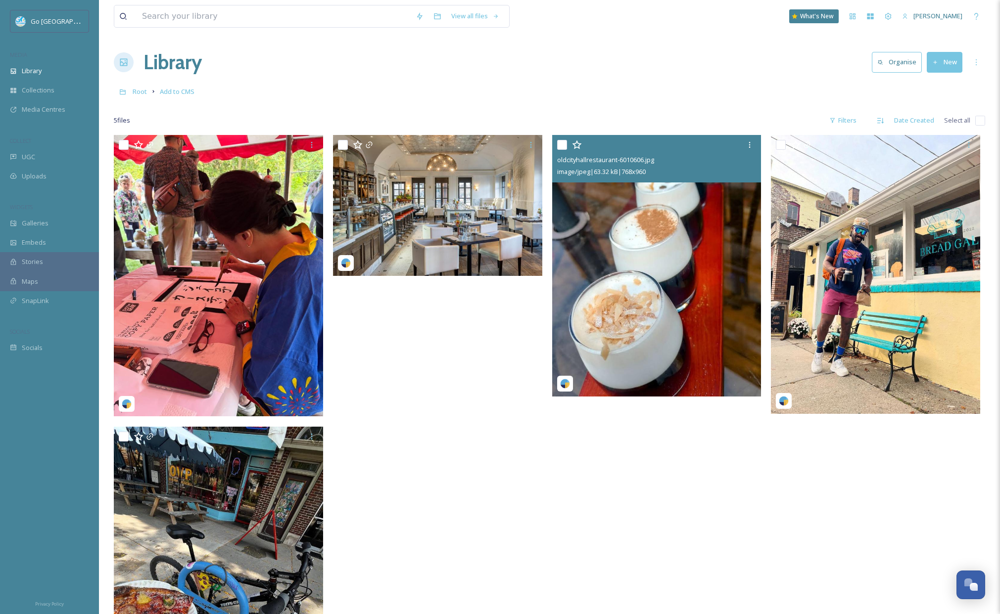
click at [562, 143] on input "checkbox" at bounding box center [562, 145] width 10 height 10
checkbox input "true"
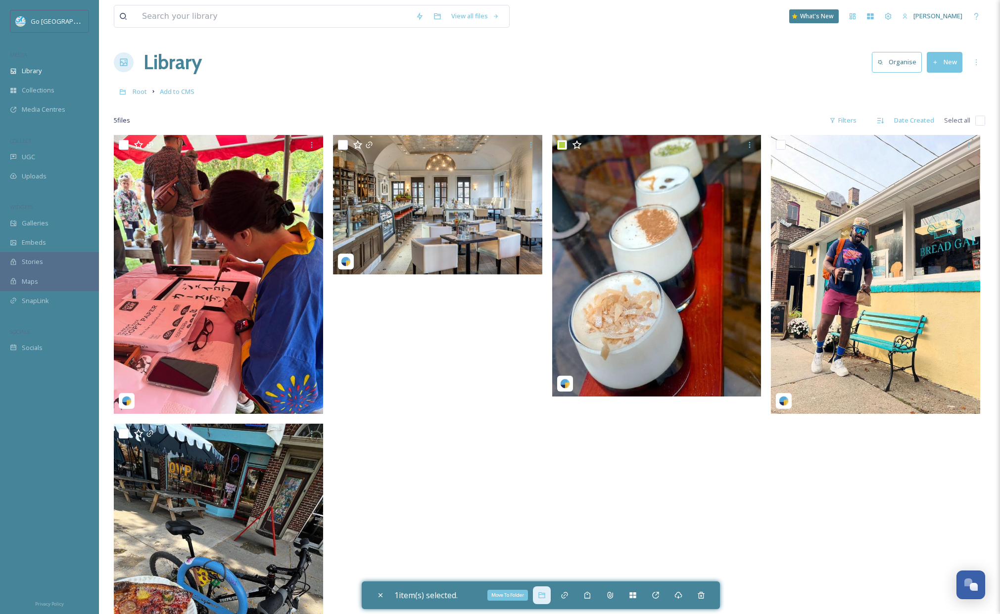
click at [540, 603] on div "Move To Folder" at bounding box center [542, 596] width 18 height 18
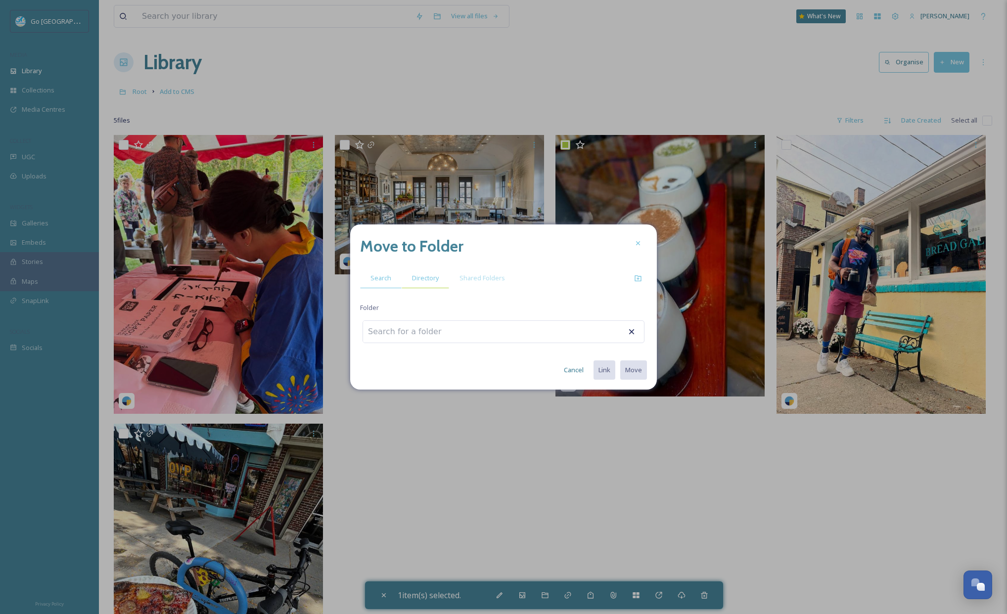
click at [429, 282] on span "Directory" at bounding box center [425, 278] width 27 height 9
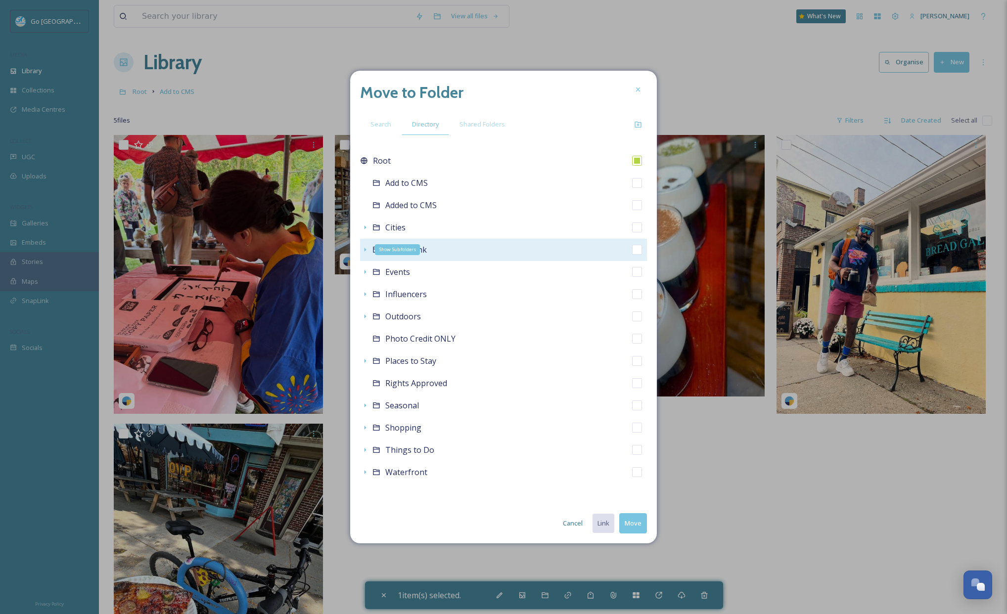
click at [362, 253] on icon at bounding box center [365, 250] width 8 height 8
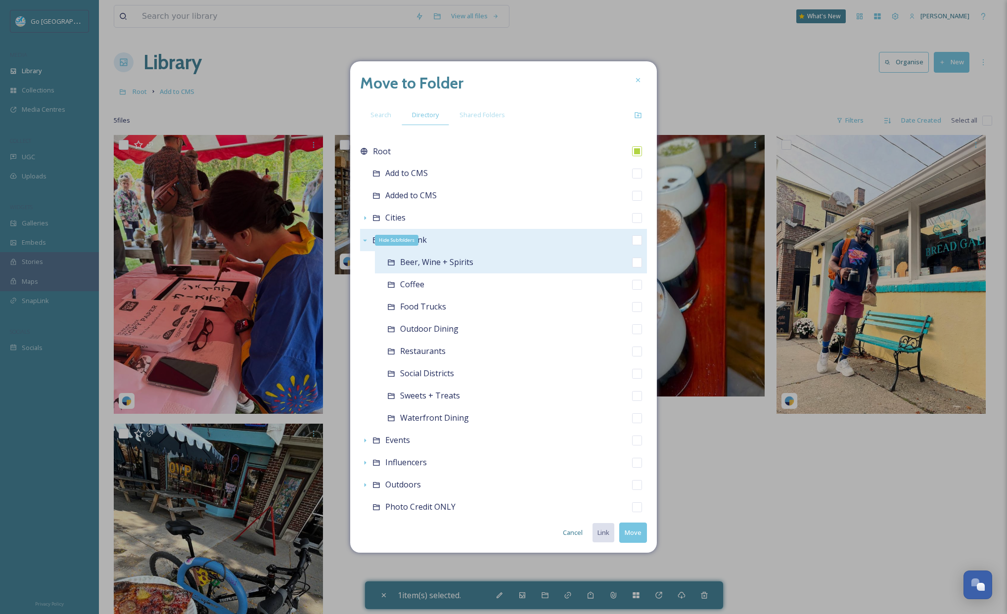
click at [632, 260] on input "checkbox" at bounding box center [637, 263] width 10 height 10
checkbox input "true"
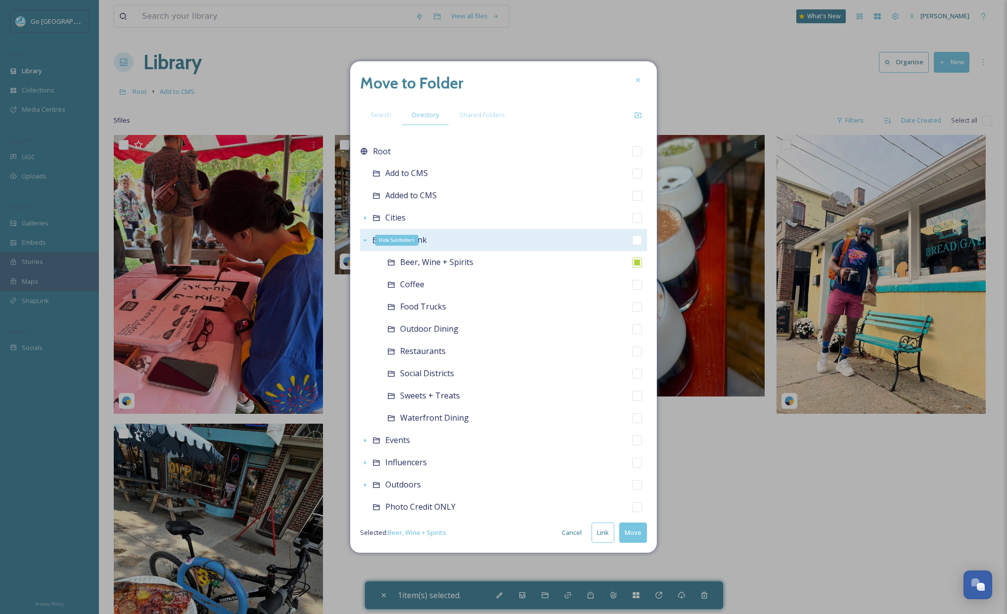
click at [607, 533] on button "Link" at bounding box center [603, 533] width 23 height 20
checkbox input "true"
checkbox input "false"
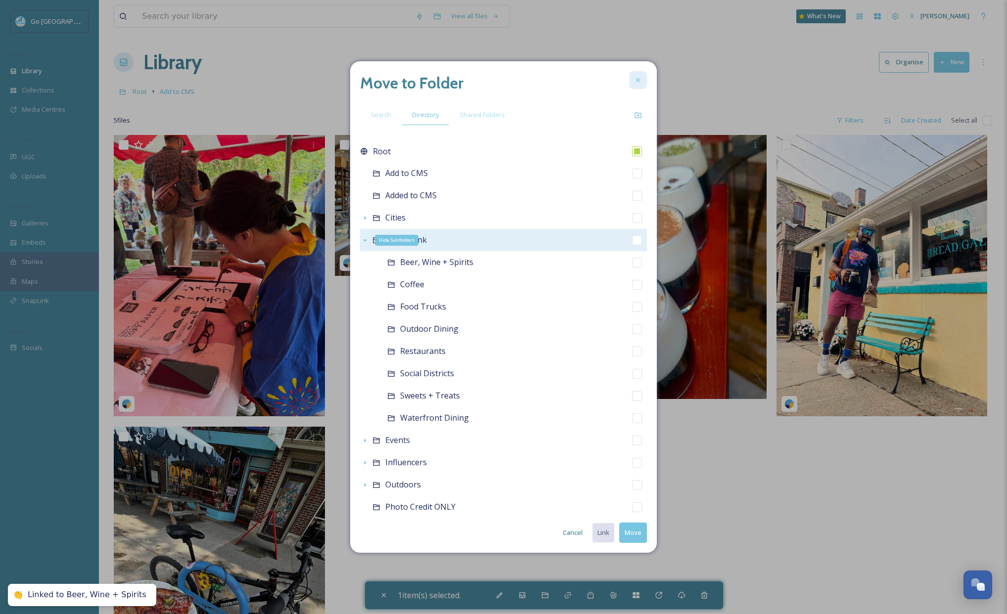
click at [638, 79] on icon at bounding box center [638, 80] width 8 height 8
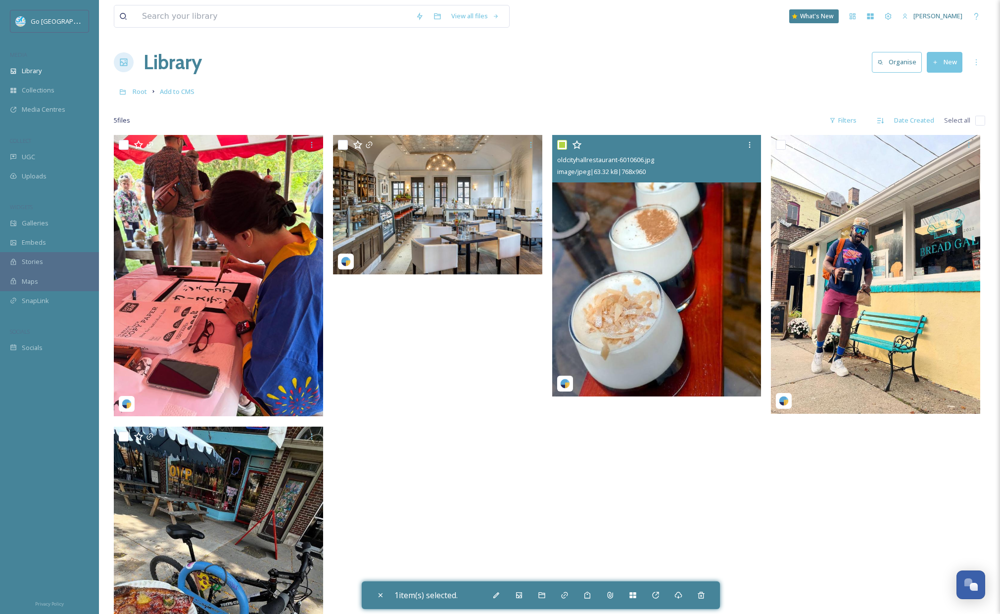
click at [563, 144] on input "checkbox" at bounding box center [562, 145] width 10 height 10
checkbox input "false"
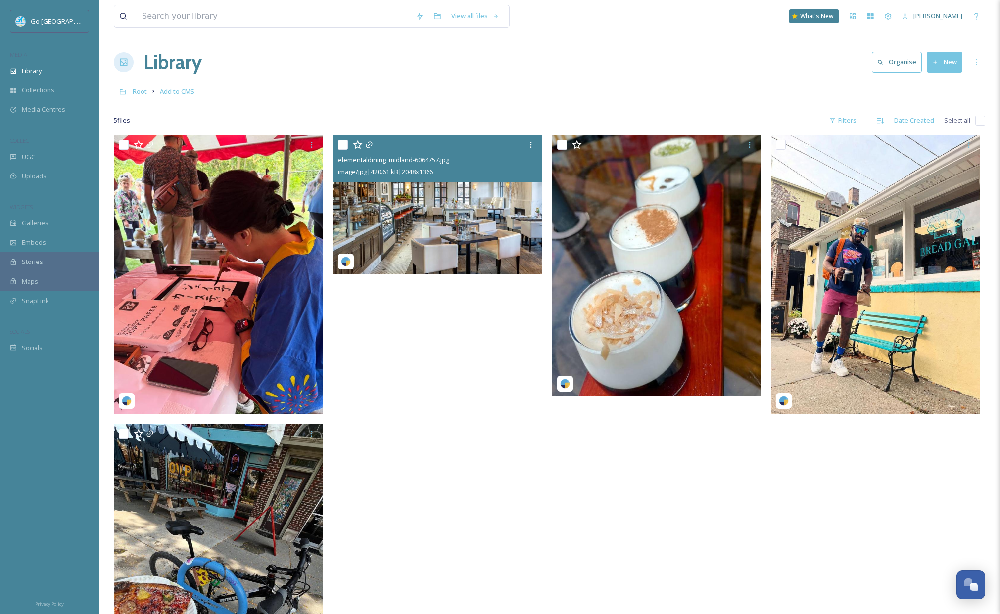
click at [344, 143] on input "checkbox" at bounding box center [343, 145] width 10 height 10
checkbox input "true"
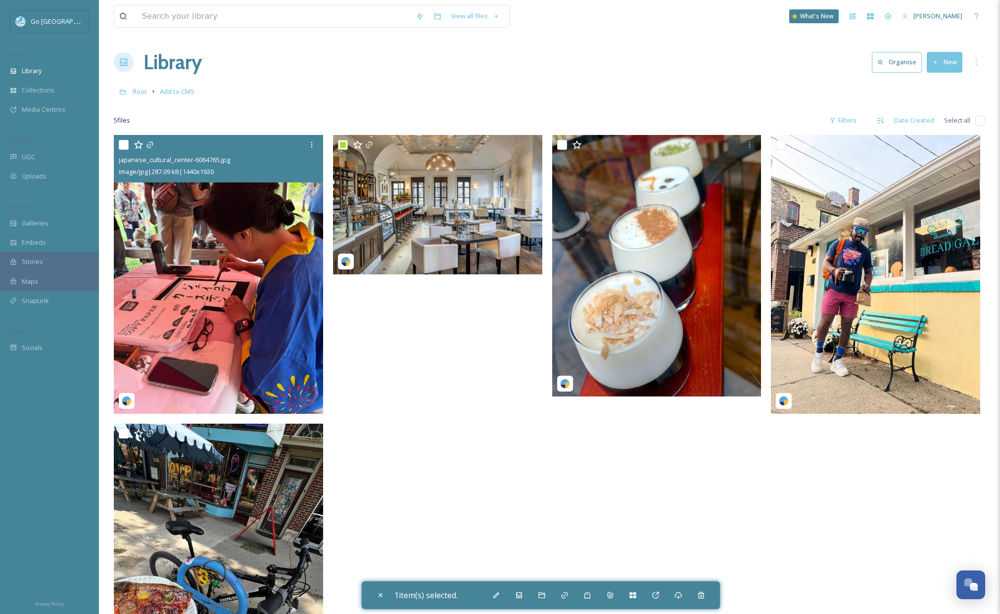
click at [122, 142] on input "checkbox" at bounding box center [124, 145] width 10 height 10
checkbox input "true"
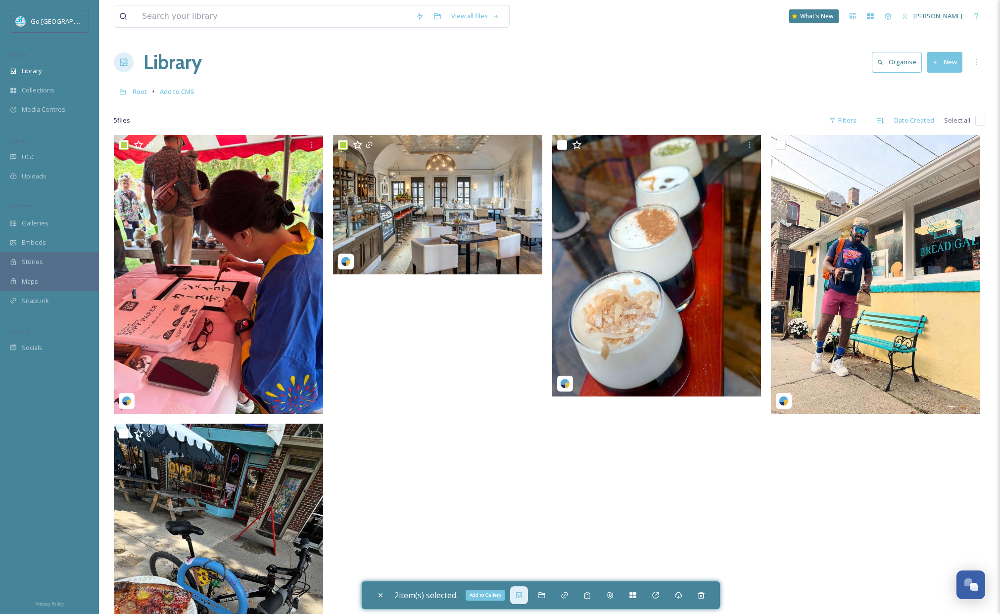
click at [525, 597] on div "Add to Gallery" at bounding box center [519, 596] width 18 height 18
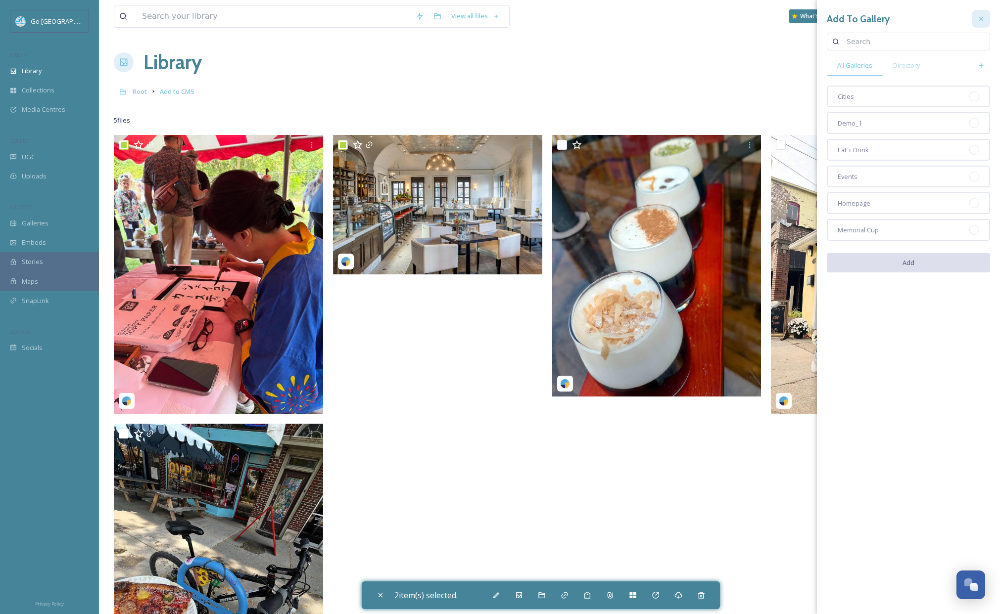
click at [983, 19] on icon at bounding box center [981, 19] width 8 height 8
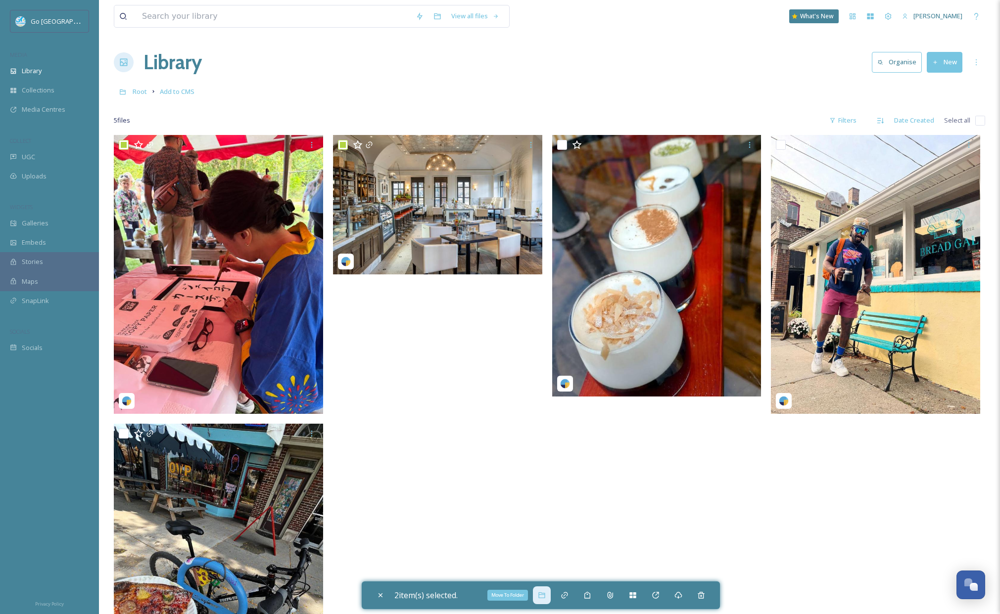
click at [545, 600] on div "Move To Folder" at bounding box center [542, 596] width 18 height 18
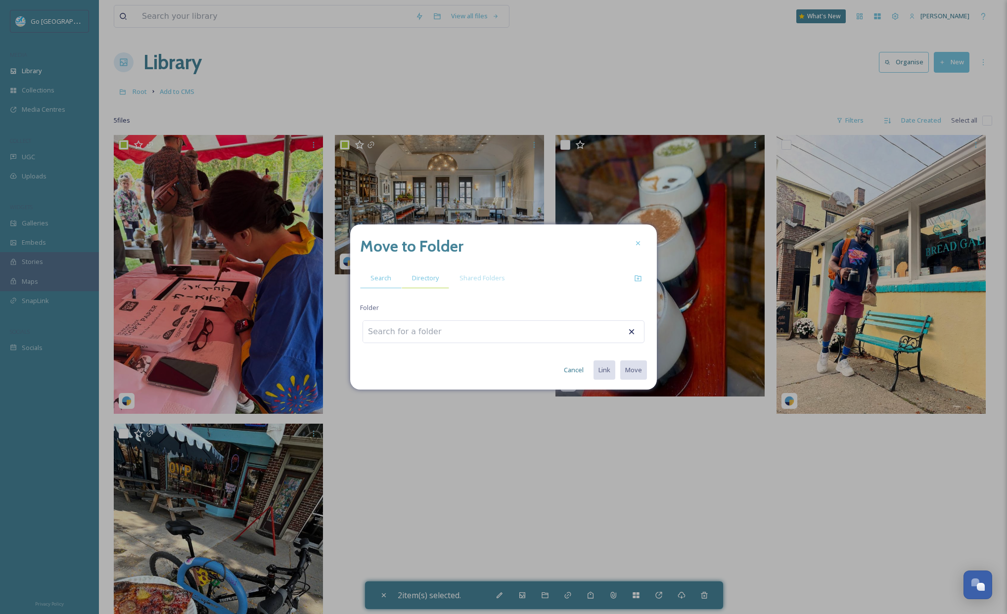
click at [435, 284] on div "Directory" at bounding box center [425, 278] width 47 height 20
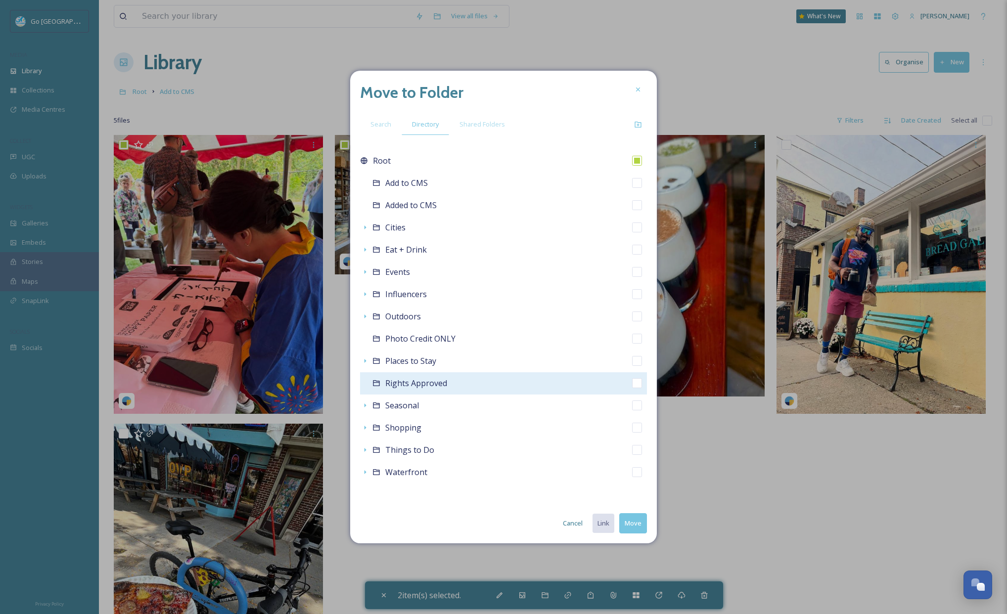
click at [637, 385] on input "checkbox" at bounding box center [637, 383] width 10 height 10
checkbox input "true"
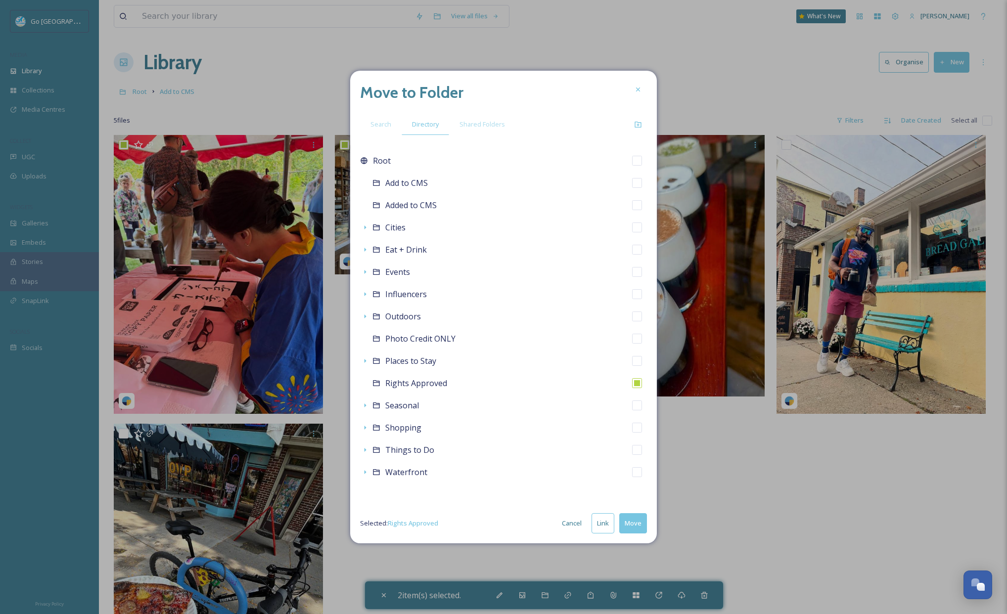
click at [599, 524] on button "Link" at bounding box center [603, 524] width 23 height 20
checkbox input "true"
checkbox input "false"
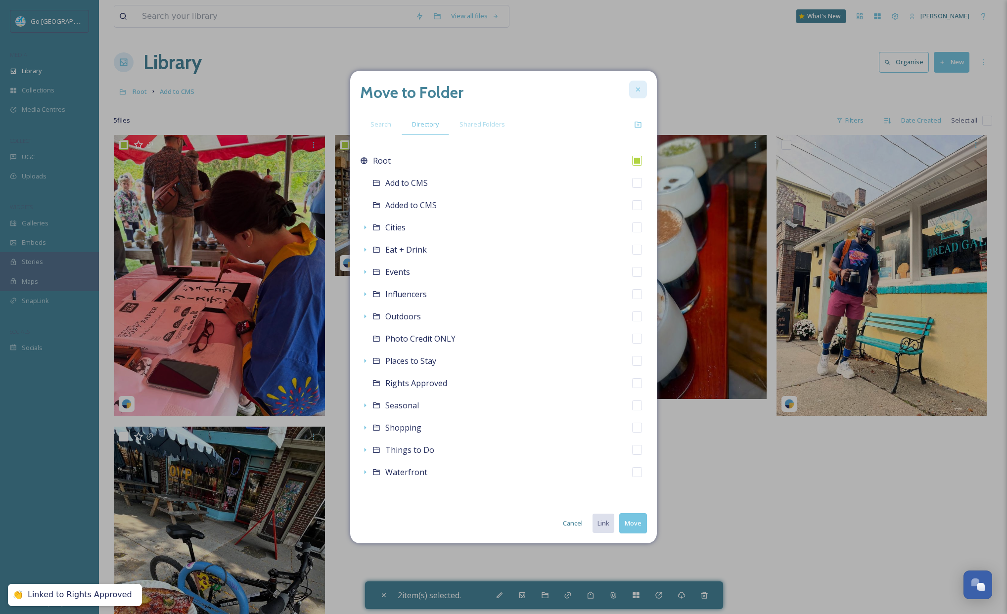
click at [634, 88] on icon at bounding box center [638, 90] width 8 height 8
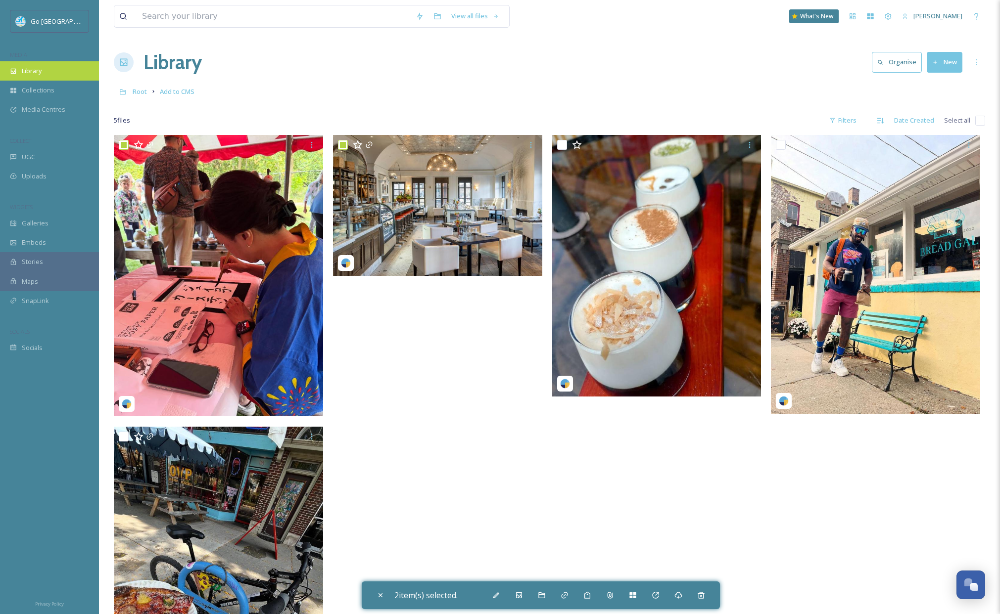
click at [60, 74] on div "Library" at bounding box center [49, 70] width 99 height 19
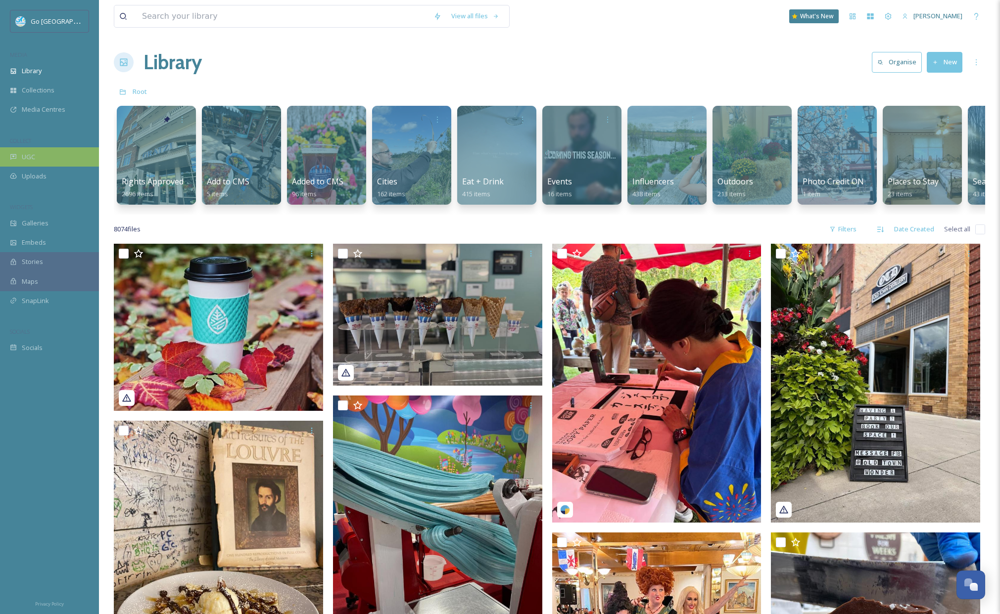
click at [30, 153] on span "UGC" at bounding box center [28, 156] width 13 height 9
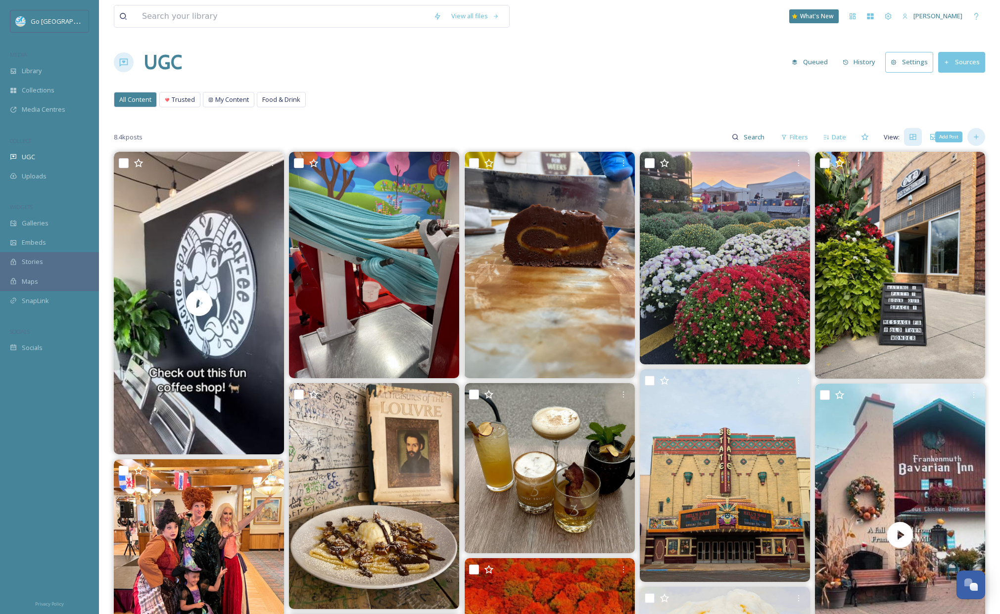
click at [980, 139] on div "Add Post" at bounding box center [976, 137] width 18 height 18
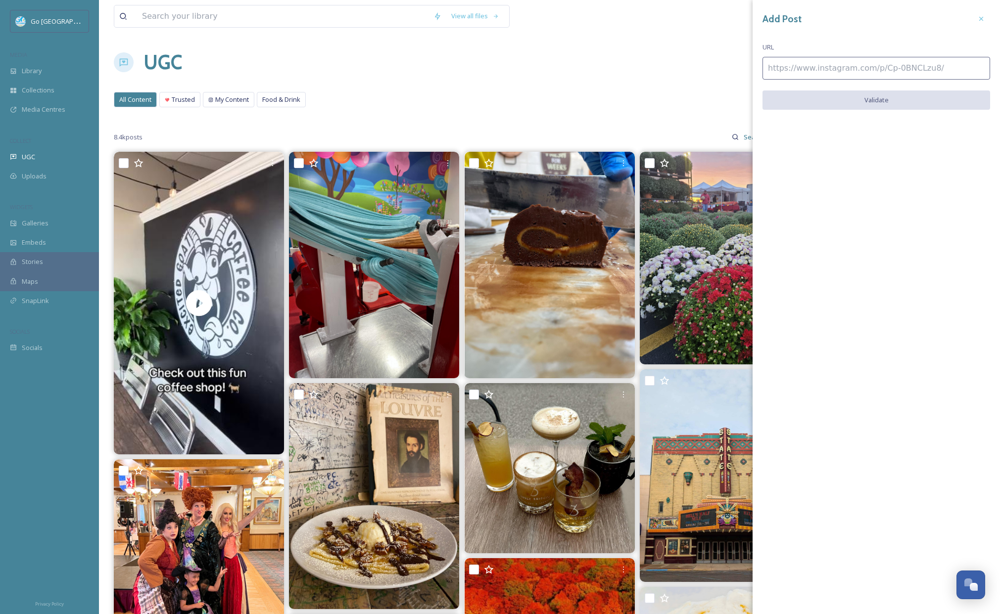
click at [806, 67] on input at bounding box center [876, 68] width 228 height 23
paste input "[URL][DOMAIN_NAME]"
type input "[URL][DOMAIN_NAME]"
click at [882, 102] on button "Validate" at bounding box center [876, 101] width 228 height 20
click at [868, 101] on button "Add Post" at bounding box center [876, 101] width 228 height 20
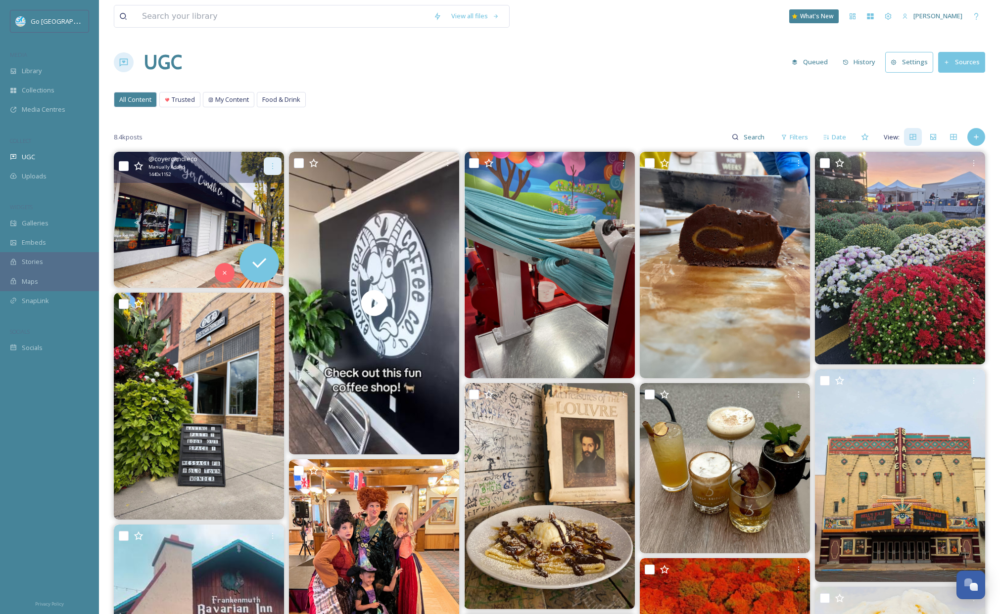
click at [266, 169] on div at bounding box center [273, 166] width 18 height 18
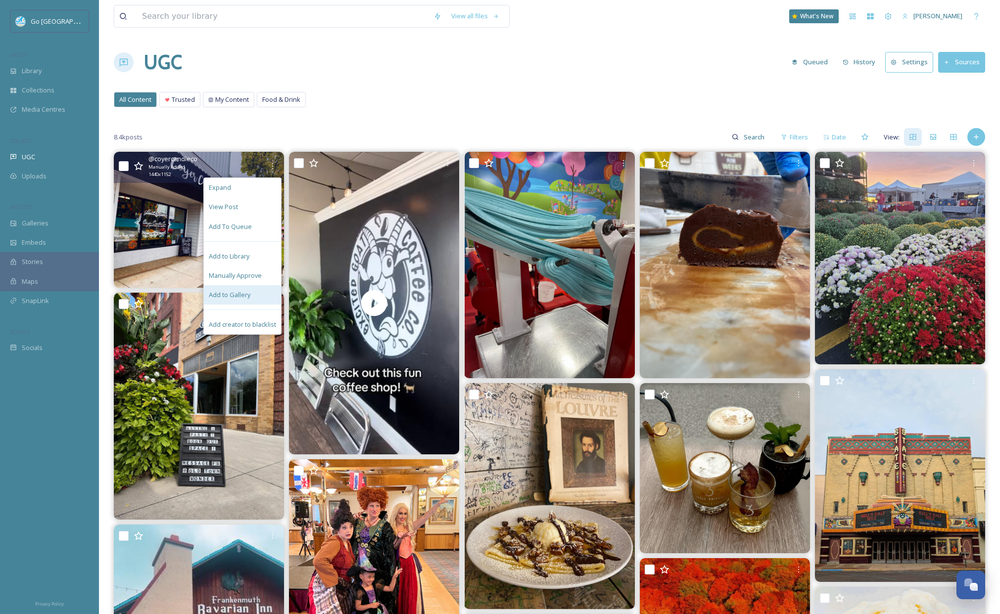
click at [235, 299] on span "Add to Gallery" at bounding box center [230, 294] width 42 height 9
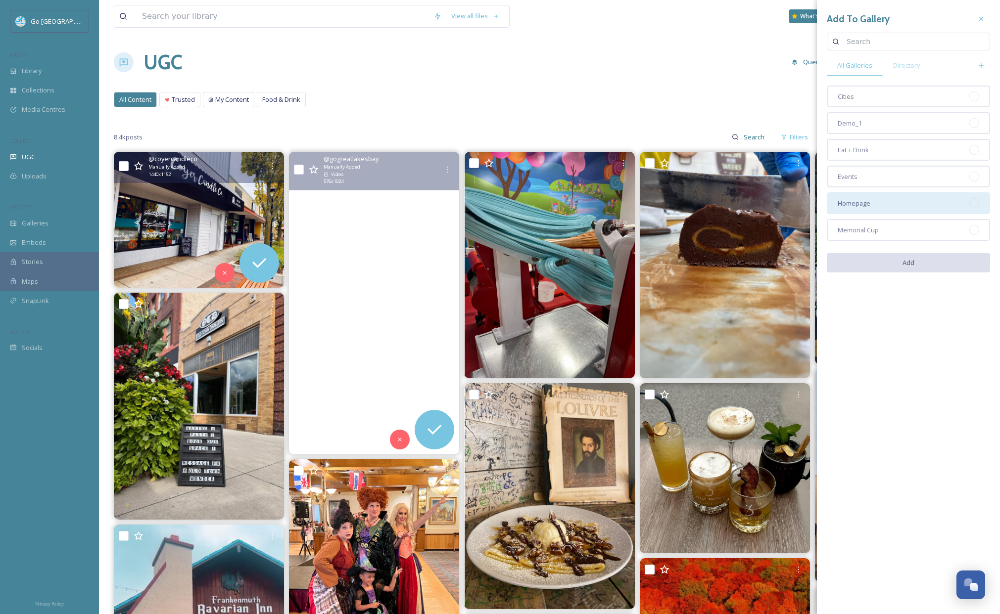
click at [838, 205] on span "Homepage" at bounding box center [854, 203] width 33 height 9
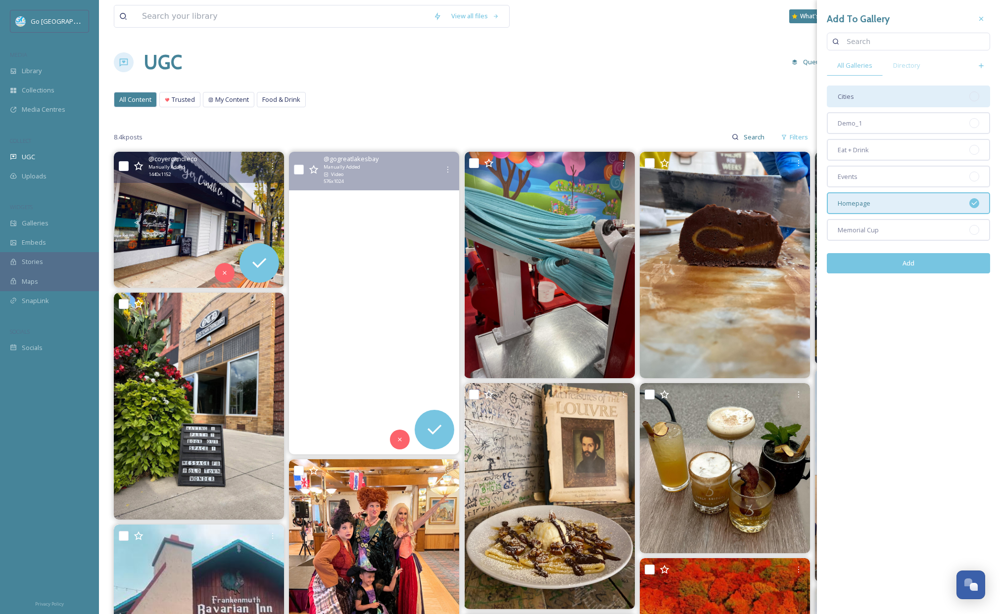
click at [855, 89] on div "Cities" at bounding box center [908, 97] width 163 height 22
click at [908, 264] on button "Add" at bounding box center [908, 263] width 163 height 20
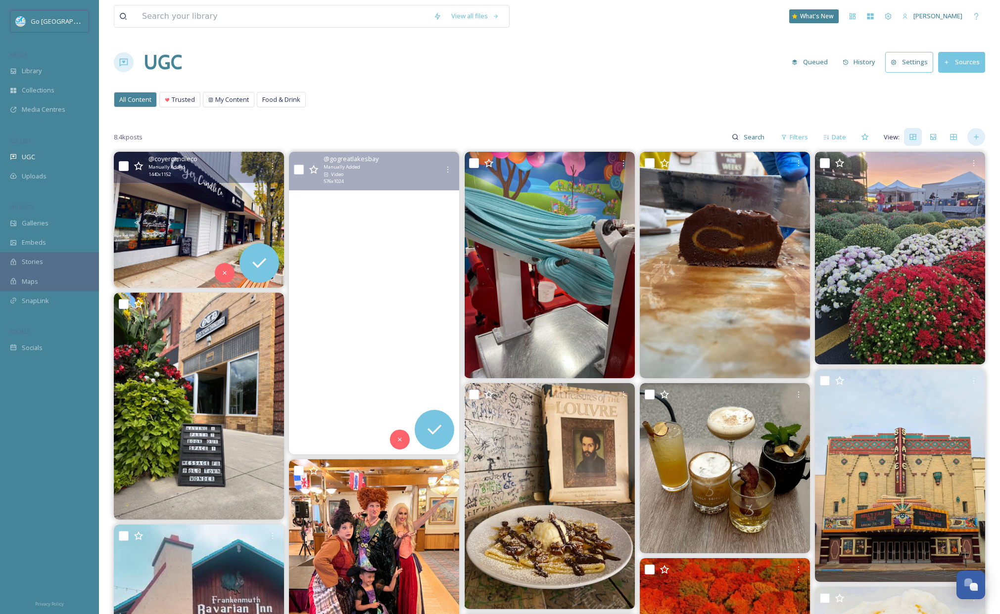
click at [977, 143] on div at bounding box center [976, 137] width 18 height 18
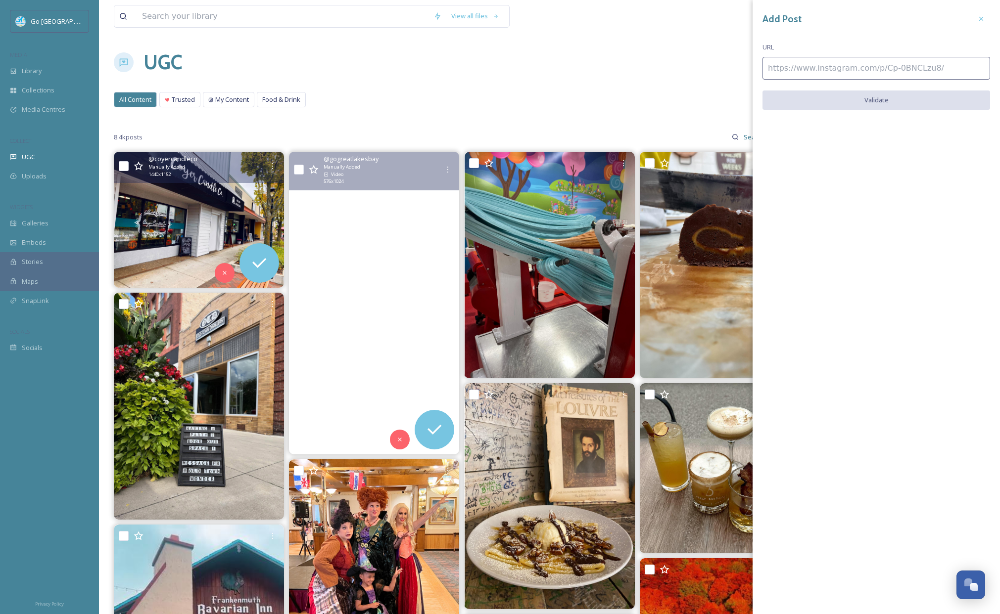
click at [905, 68] on input at bounding box center [876, 68] width 228 height 23
paste input "[URL][DOMAIN_NAME]"
type input "[URL][DOMAIN_NAME]"
click at [901, 91] on button "Validate" at bounding box center [876, 101] width 228 height 20
click at [910, 110] on div "Add Post URL [URL][DOMAIN_NAME] Add Post" at bounding box center [876, 290] width 247 height 581
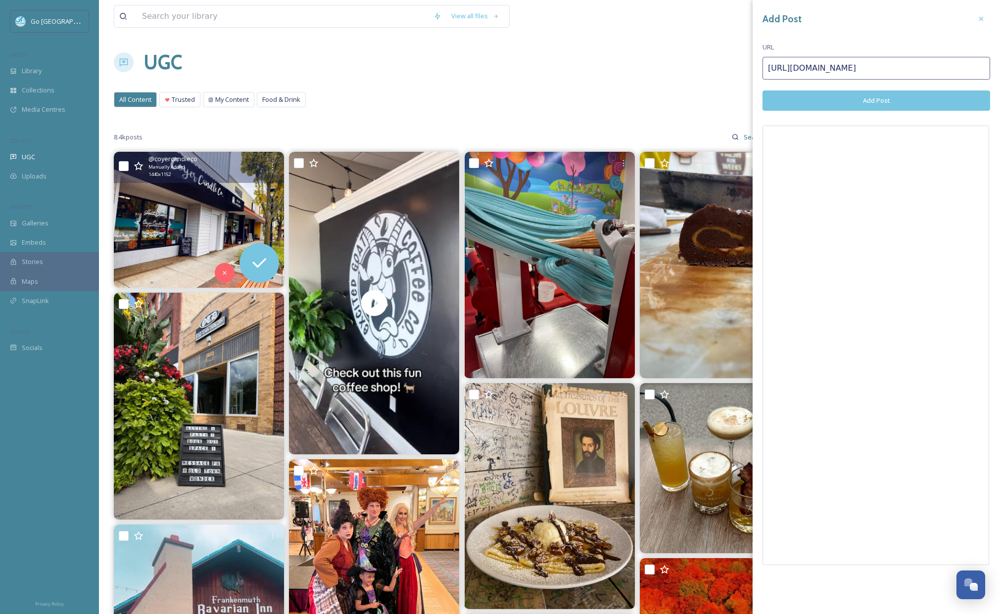
click at [924, 97] on button "Add Post" at bounding box center [876, 101] width 228 height 20
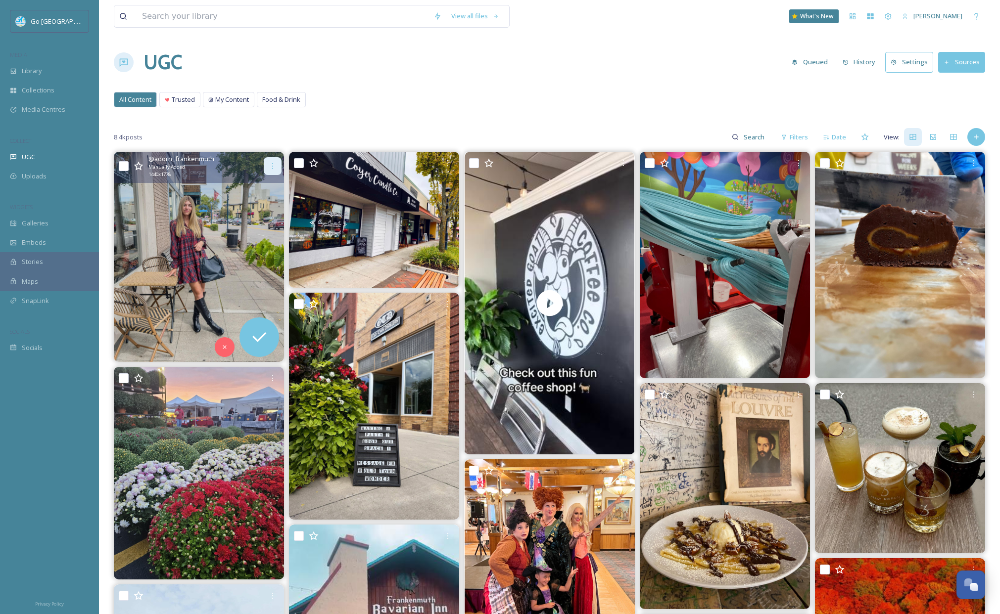
click at [268, 165] on div at bounding box center [273, 166] width 18 height 18
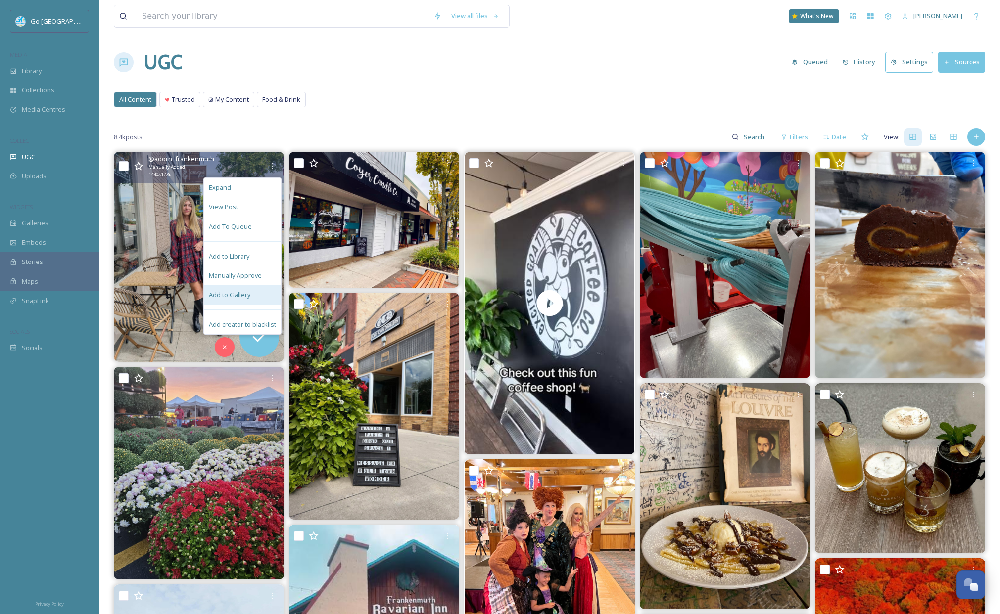
click at [222, 295] on span "Add to Gallery" at bounding box center [230, 294] width 42 height 9
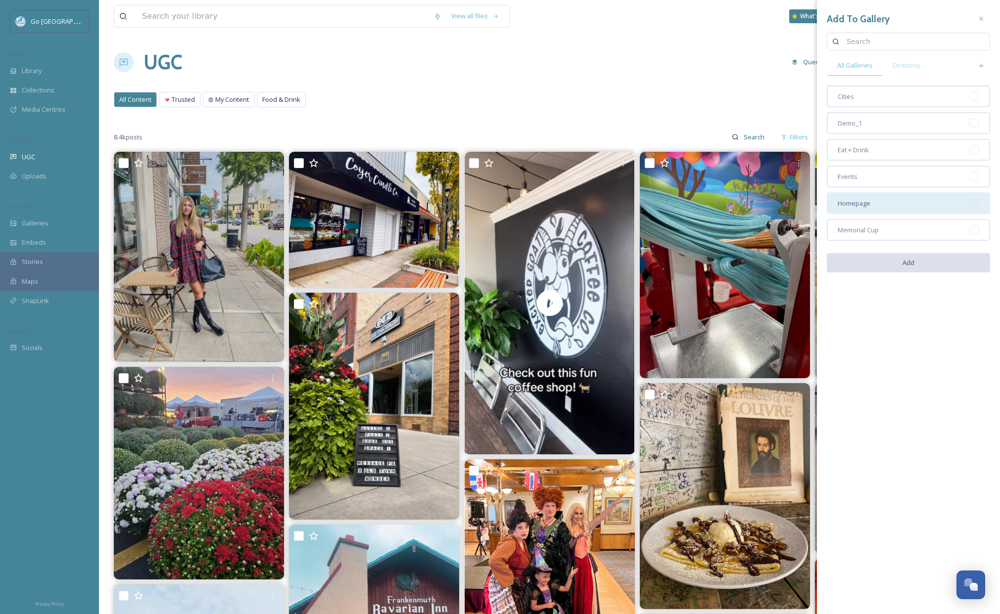
click at [840, 196] on div "Homepage" at bounding box center [908, 203] width 163 height 22
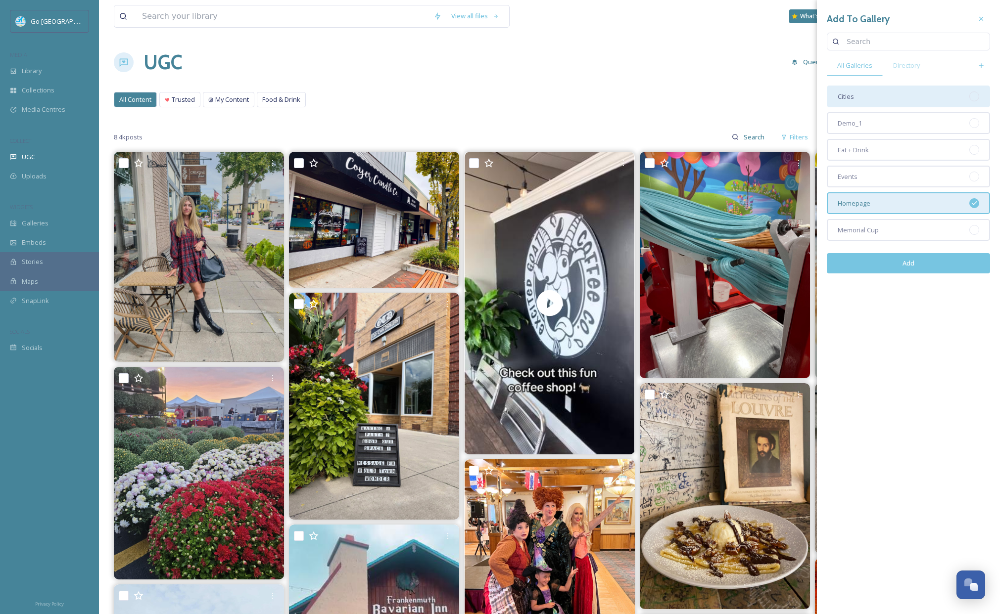
click at [872, 97] on div "Cities" at bounding box center [908, 97] width 163 height 22
click at [921, 267] on button "Add" at bounding box center [908, 263] width 163 height 20
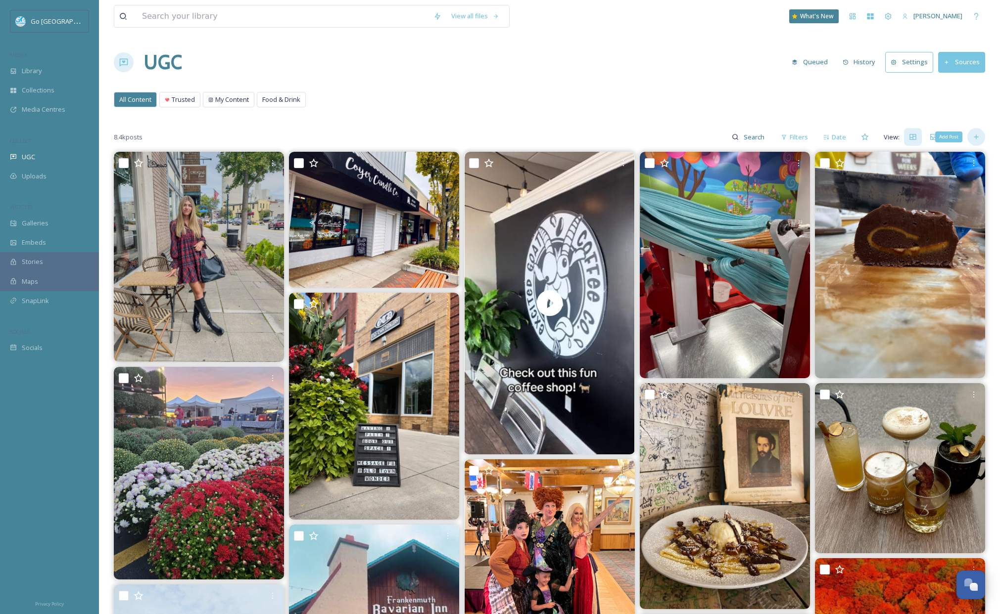
click at [979, 139] on icon at bounding box center [976, 137] width 8 height 8
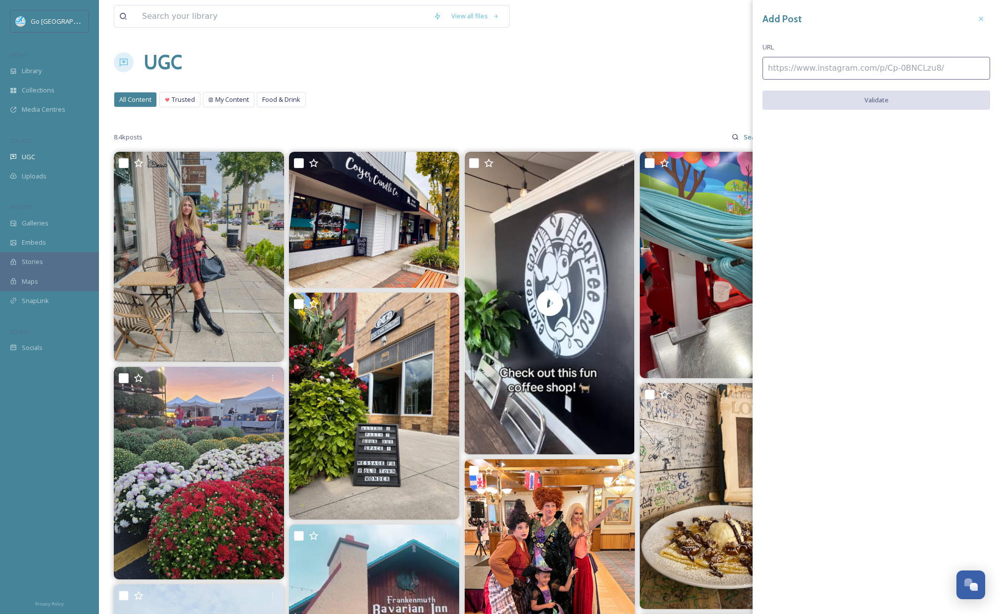
click at [924, 76] on input at bounding box center [876, 68] width 228 height 23
paste input "[URL][DOMAIN_NAME]"
type input "[URL][DOMAIN_NAME]"
click at [869, 107] on button "Validate" at bounding box center [876, 101] width 228 height 20
click at [889, 102] on button "Add Post" at bounding box center [876, 101] width 228 height 20
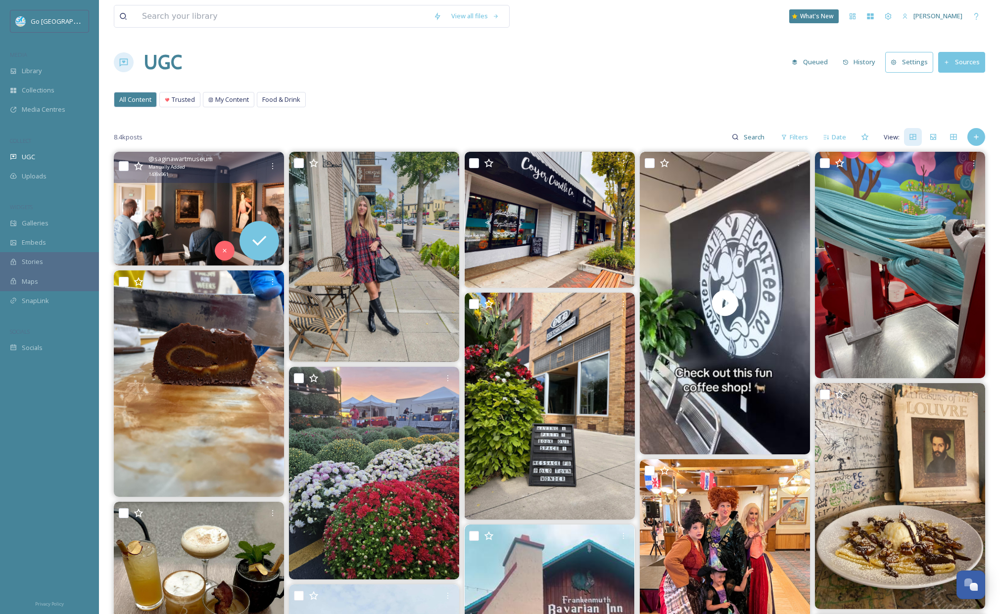
click at [188, 184] on img at bounding box center [199, 209] width 170 height 114
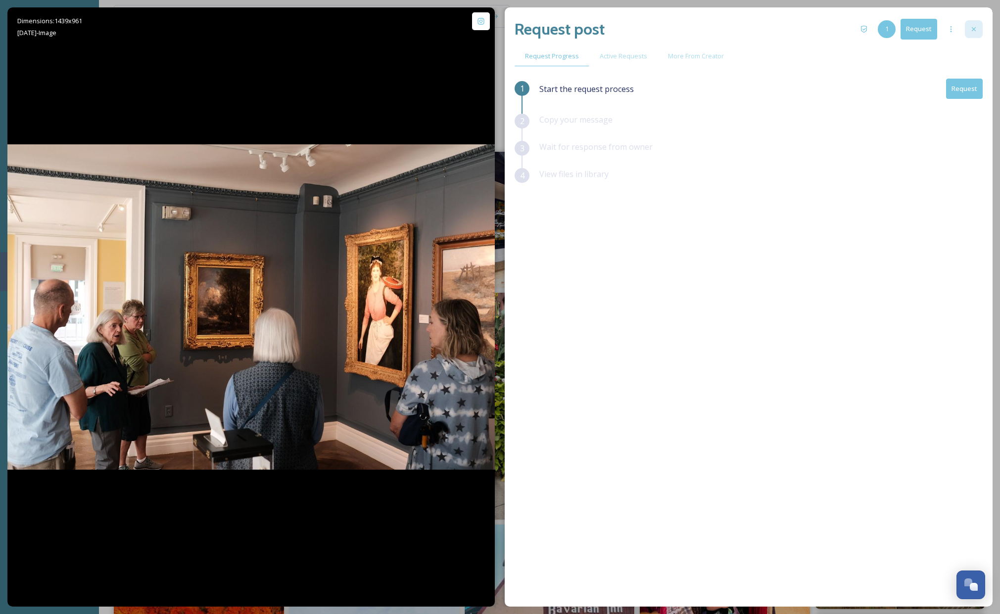
click at [972, 37] on div at bounding box center [974, 29] width 18 height 18
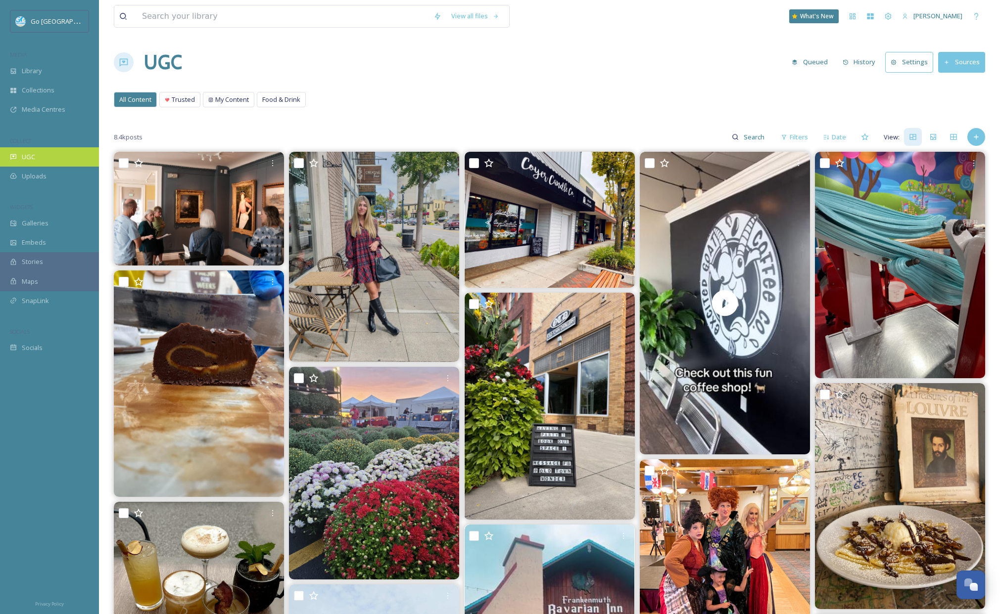
click at [48, 156] on div "UGC" at bounding box center [49, 156] width 99 height 19
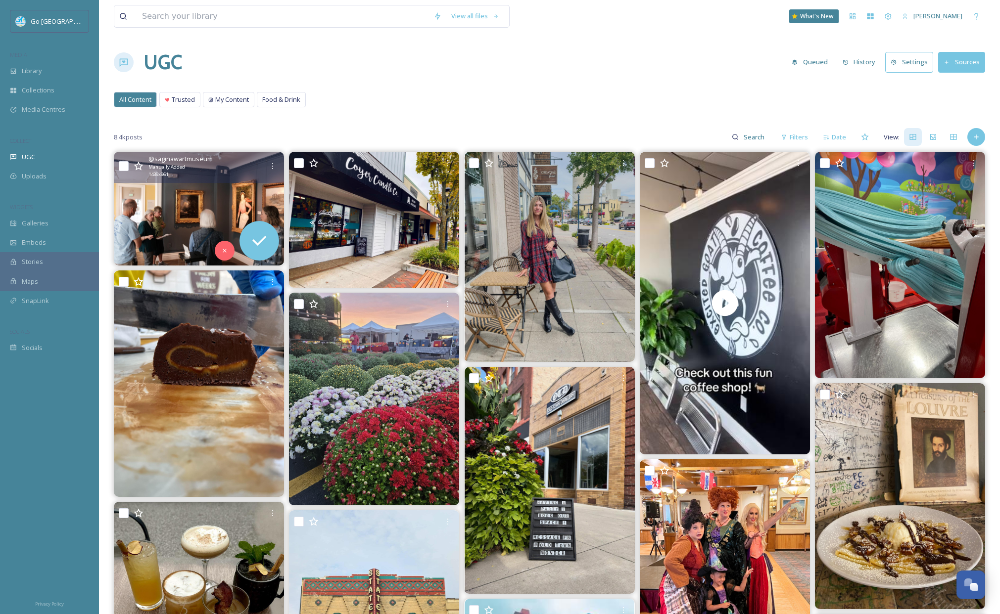
click at [210, 189] on img at bounding box center [199, 209] width 170 height 114
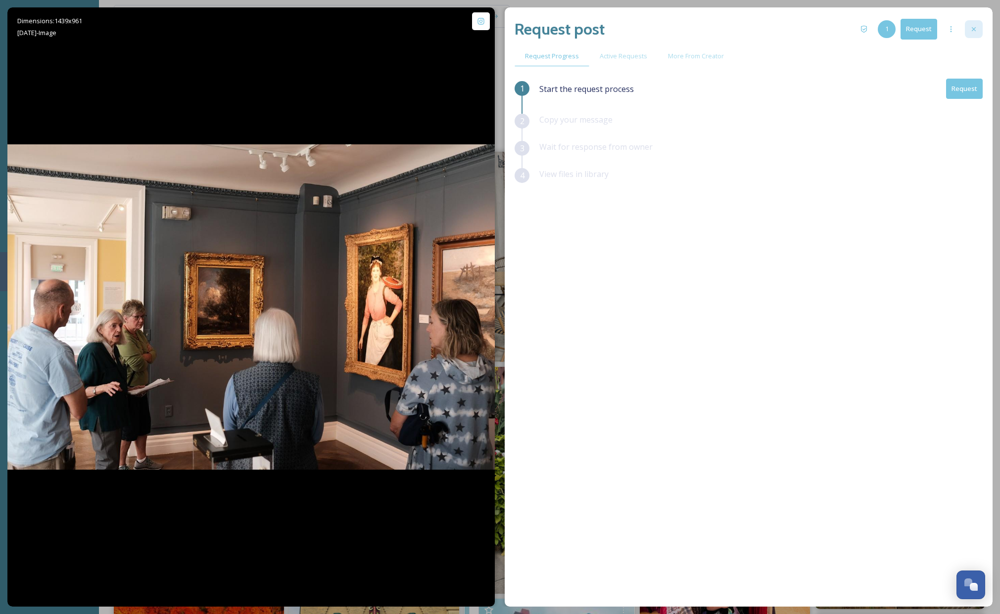
click at [973, 26] on icon at bounding box center [974, 29] width 8 height 8
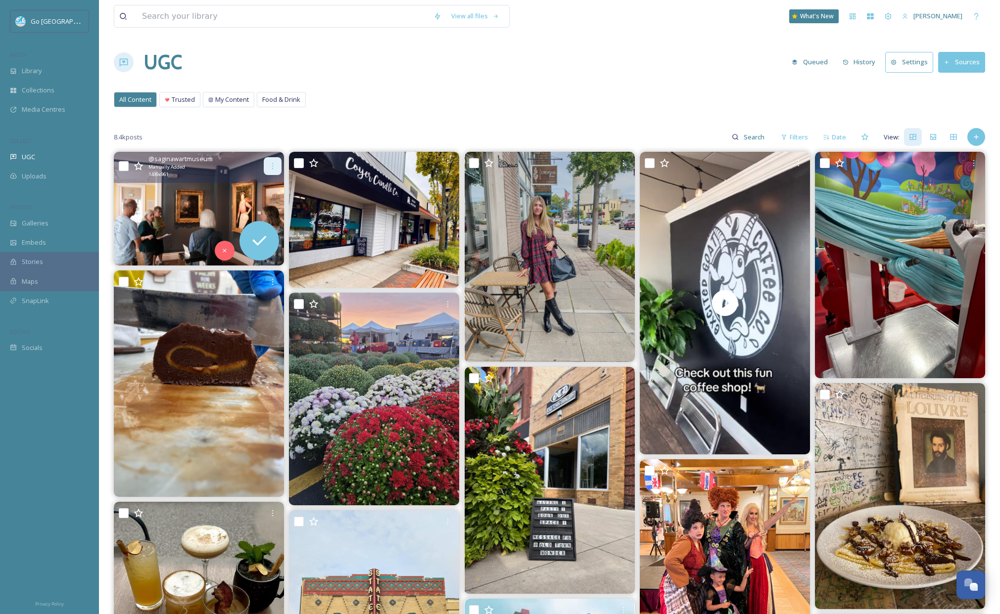
click at [270, 171] on div at bounding box center [273, 166] width 18 height 18
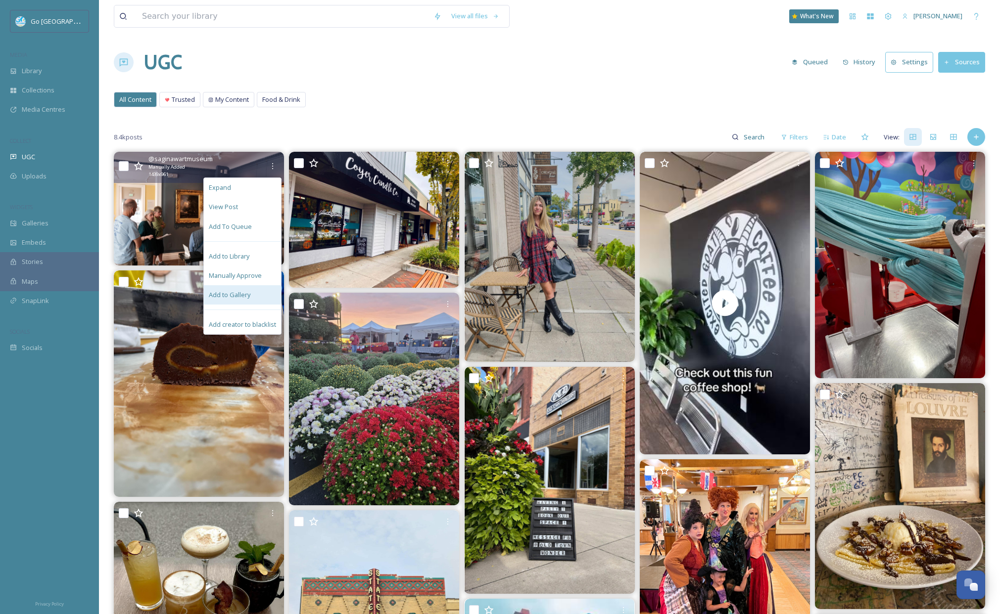
click at [250, 294] on div "Add to Gallery" at bounding box center [242, 294] width 77 height 19
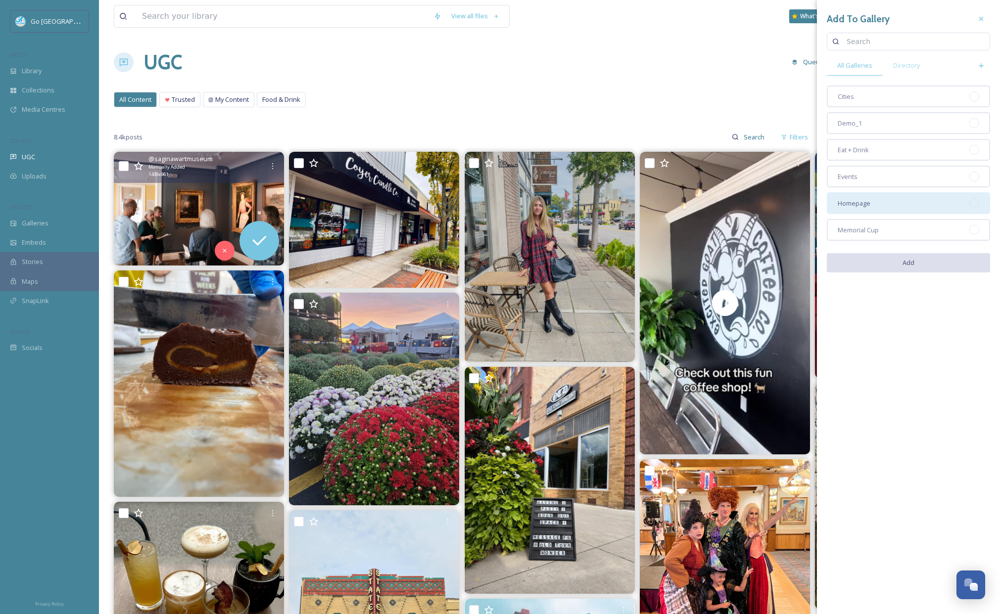
click at [863, 207] on span "Homepage" at bounding box center [854, 203] width 33 height 9
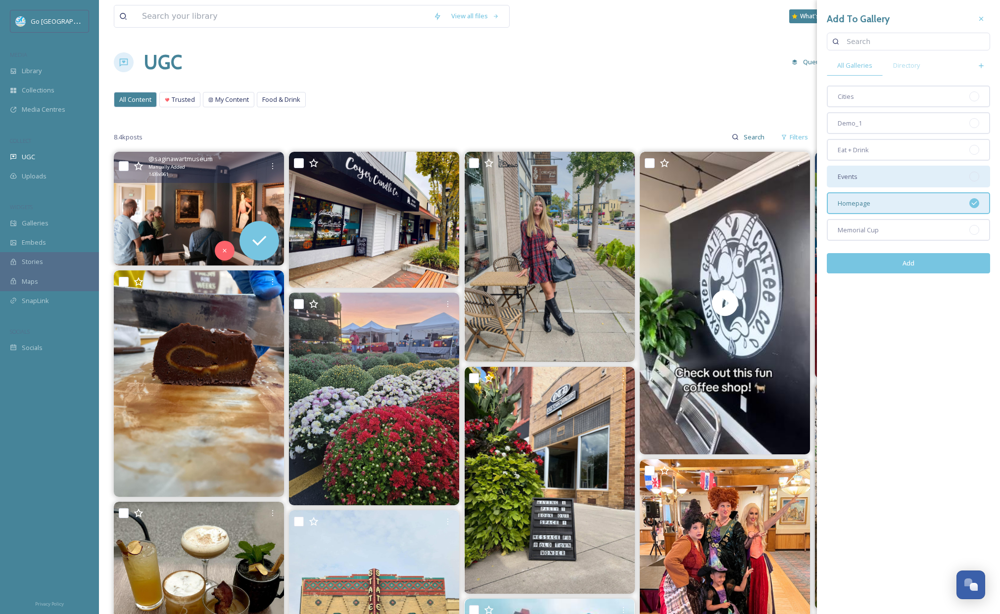
click at [863, 174] on div "Events" at bounding box center [908, 177] width 163 height 22
click at [918, 267] on button "Add" at bounding box center [908, 263] width 163 height 20
